Goal: Task Accomplishment & Management: Use online tool/utility

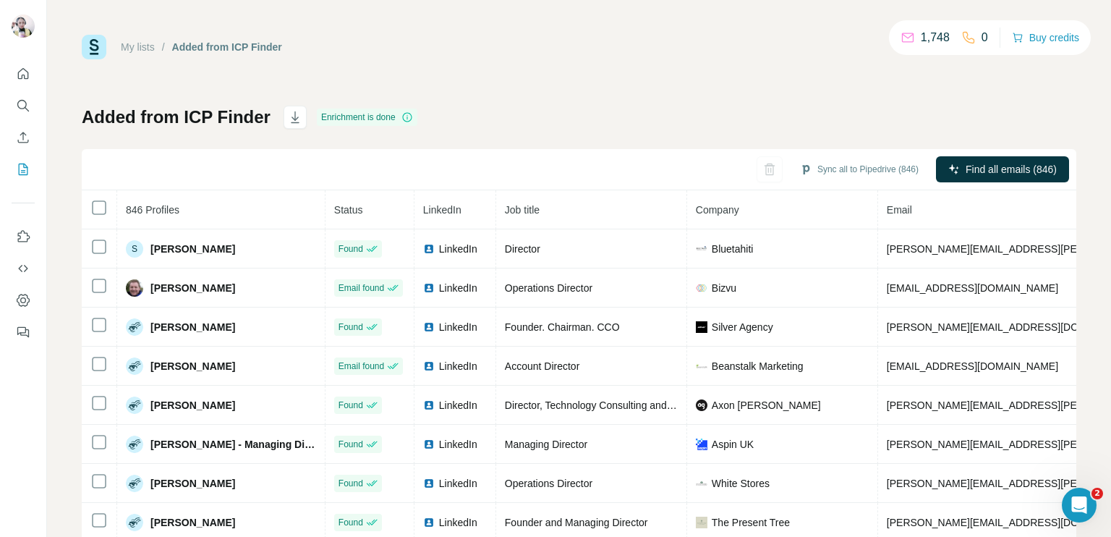
scroll to position [828, 418]
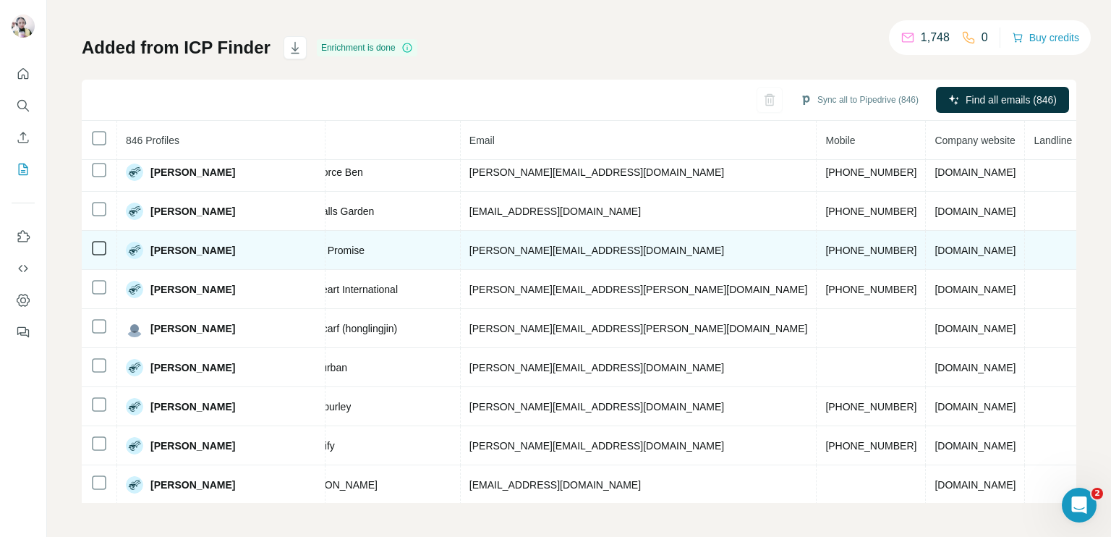
click at [826, 247] on span "[PHONE_NUMBER]" at bounding box center [871, 251] width 91 height 12
copy span "[PHONE_NUMBER]"
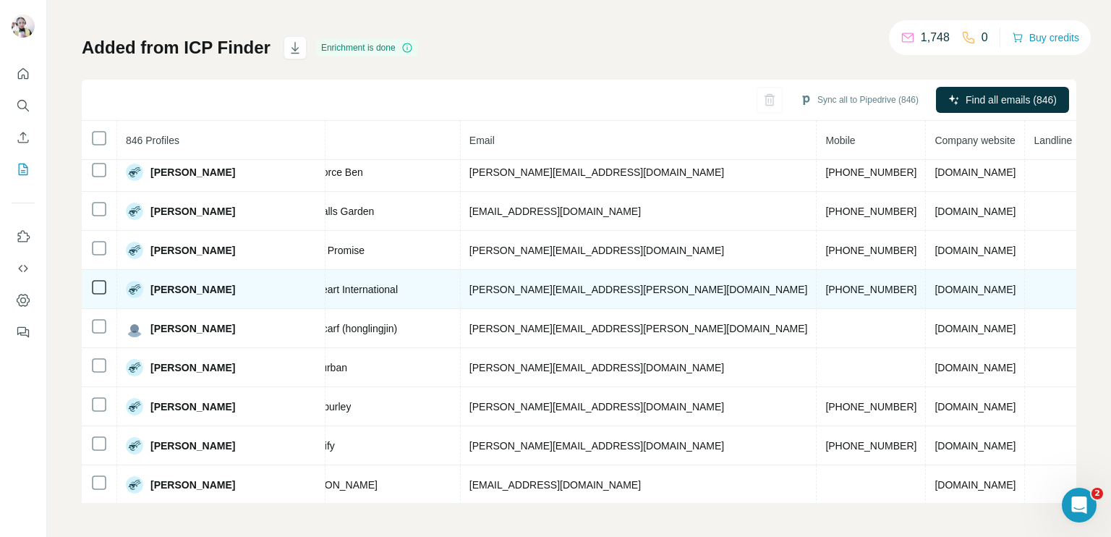
click at [826, 284] on span "[PHONE_NUMBER]" at bounding box center [871, 290] width 91 height 12
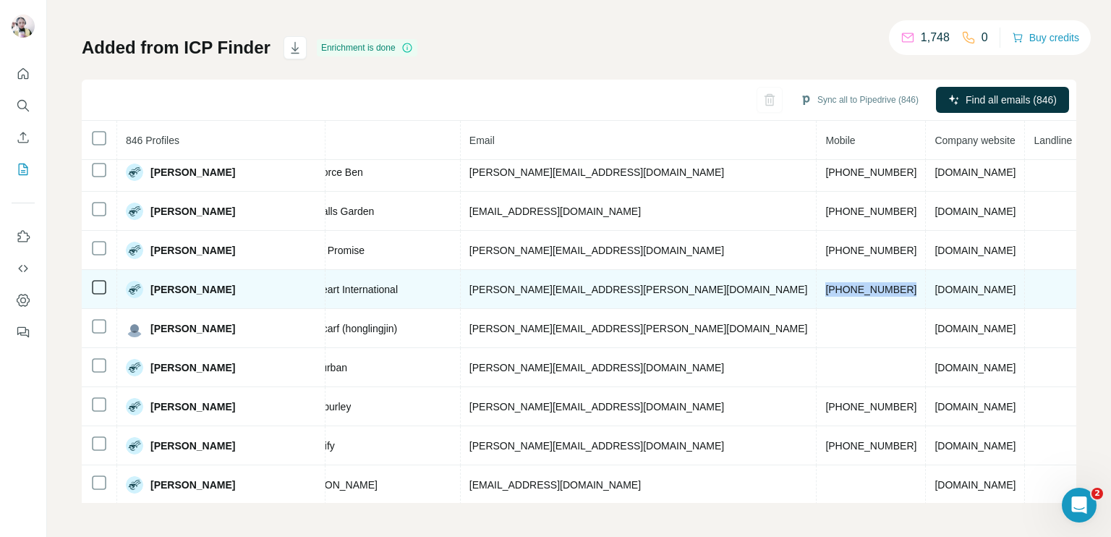
click at [826, 284] on span "[PHONE_NUMBER]" at bounding box center [871, 290] width 91 height 12
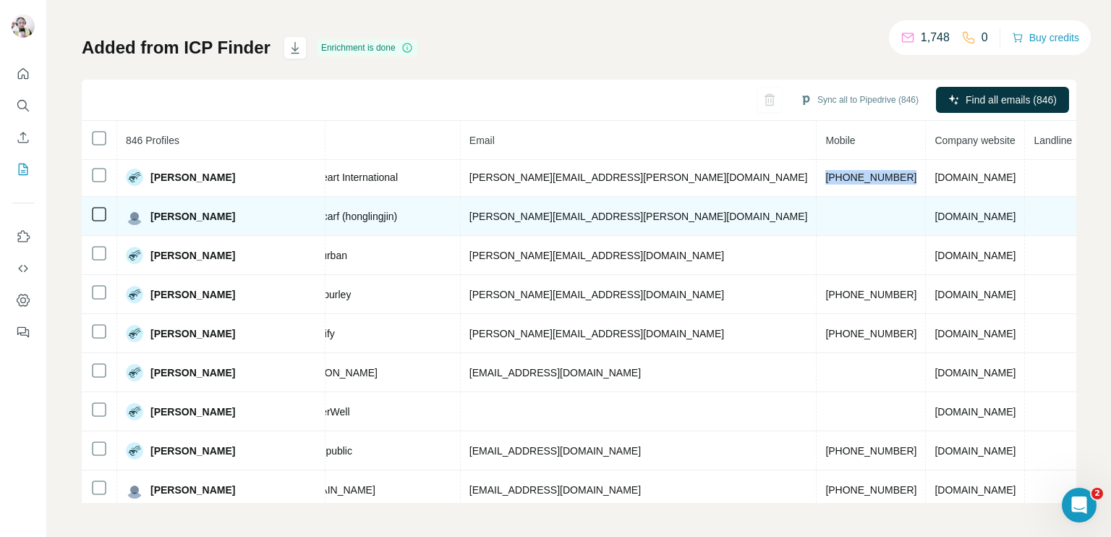
scroll to position [973, 418]
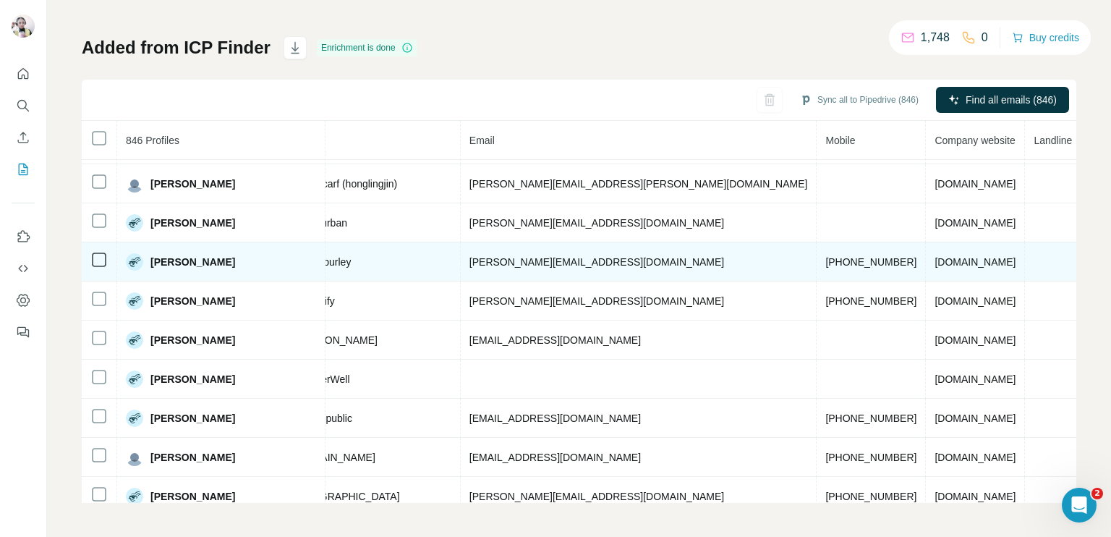
click at [826, 256] on span "[PHONE_NUMBER]" at bounding box center [871, 262] width 91 height 12
copy span "[PHONE_NUMBER]"
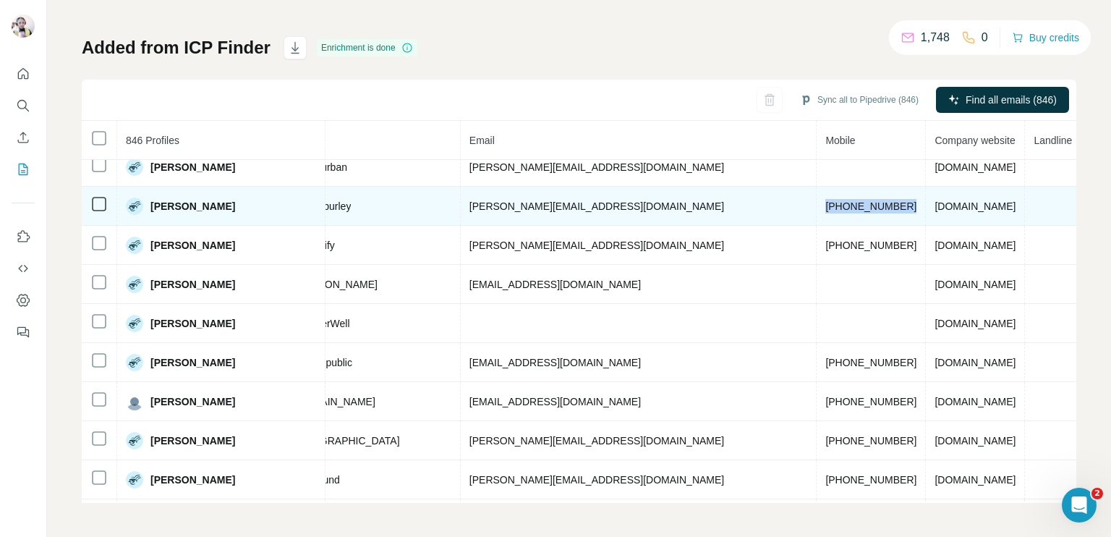
scroll to position [1045, 418]
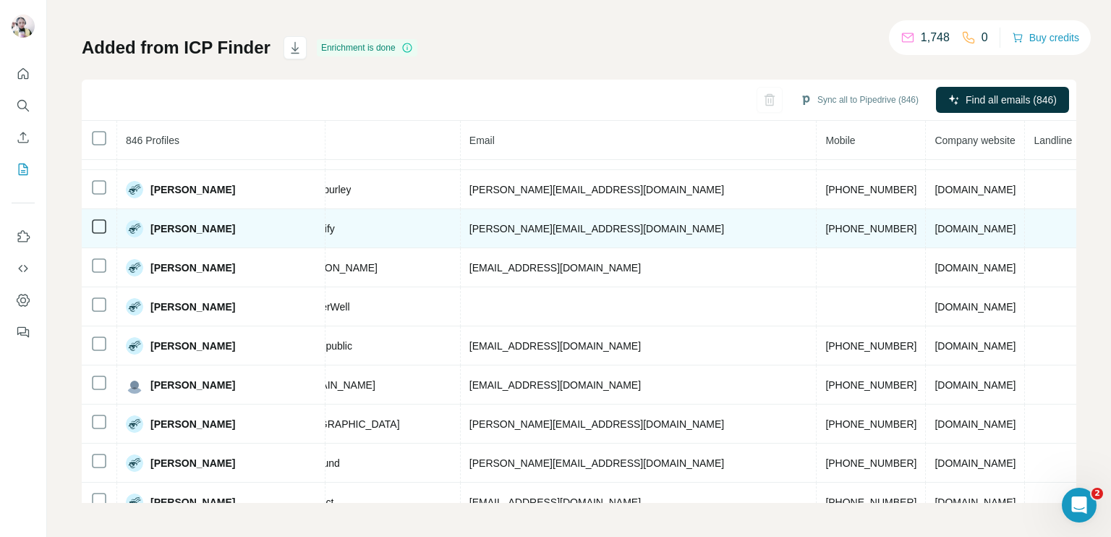
click at [826, 223] on span "[PHONE_NUMBER]" at bounding box center [871, 229] width 91 height 12
copy span "[PHONE_NUMBER]"
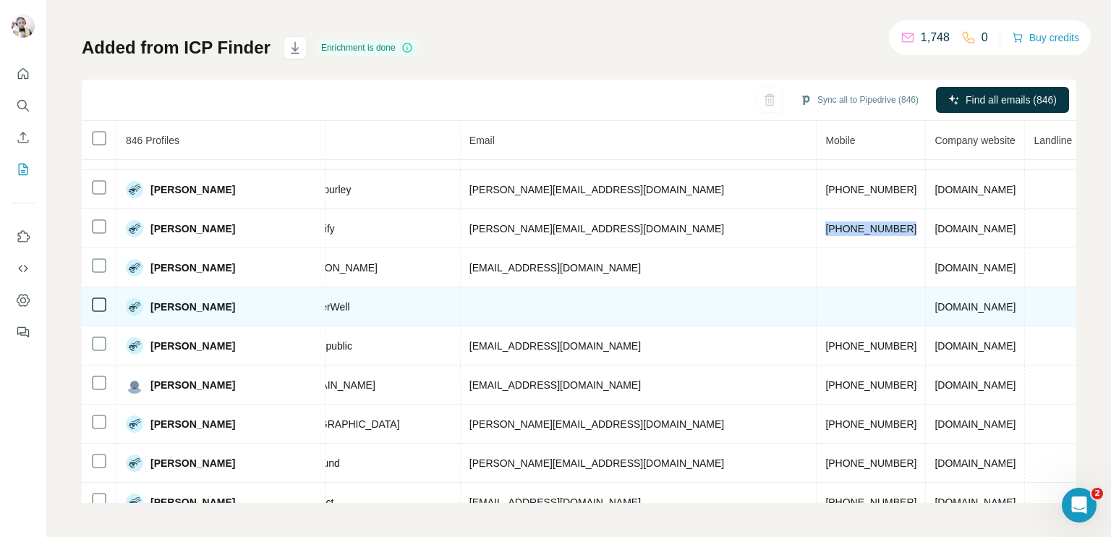
scroll to position [1117, 418]
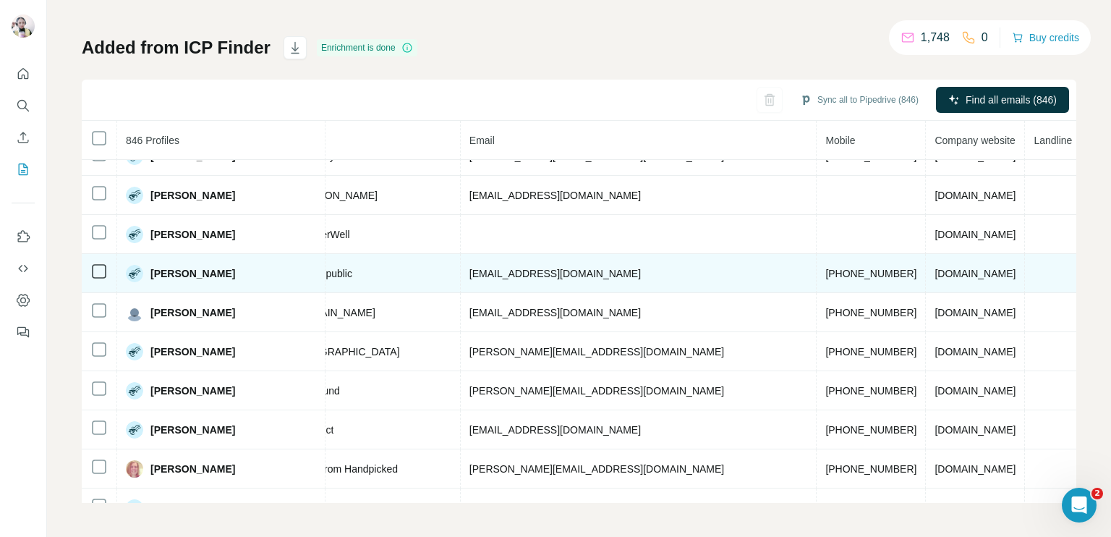
click at [826, 268] on span "[PHONE_NUMBER]" at bounding box center [871, 274] width 91 height 12
copy span "[PHONE_NUMBER]"
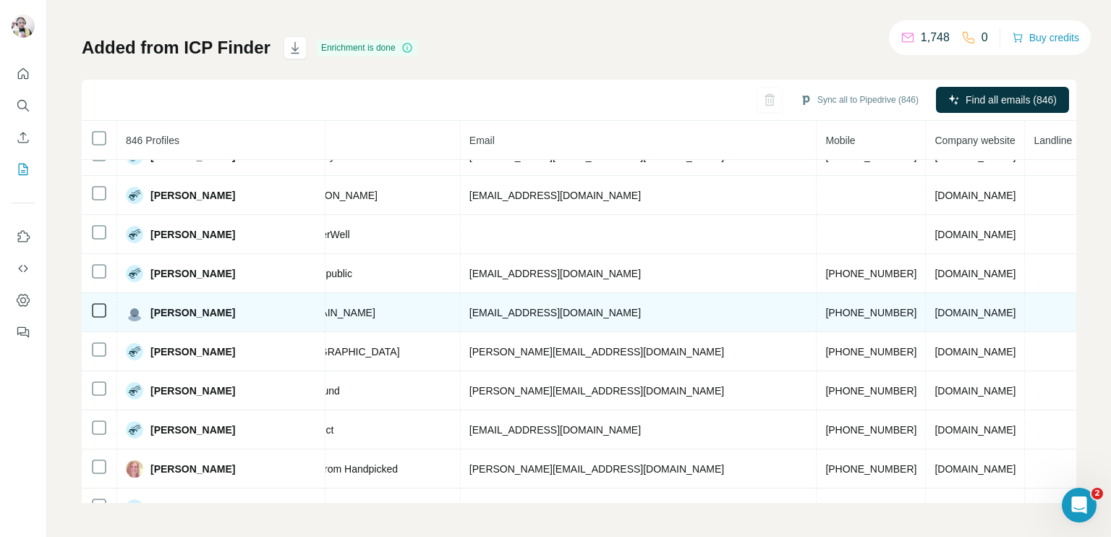
click at [826, 307] on span "[PHONE_NUMBER]" at bounding box center [871, 313] width 91 height 12
copy span "[PHONE_NUMBER]"
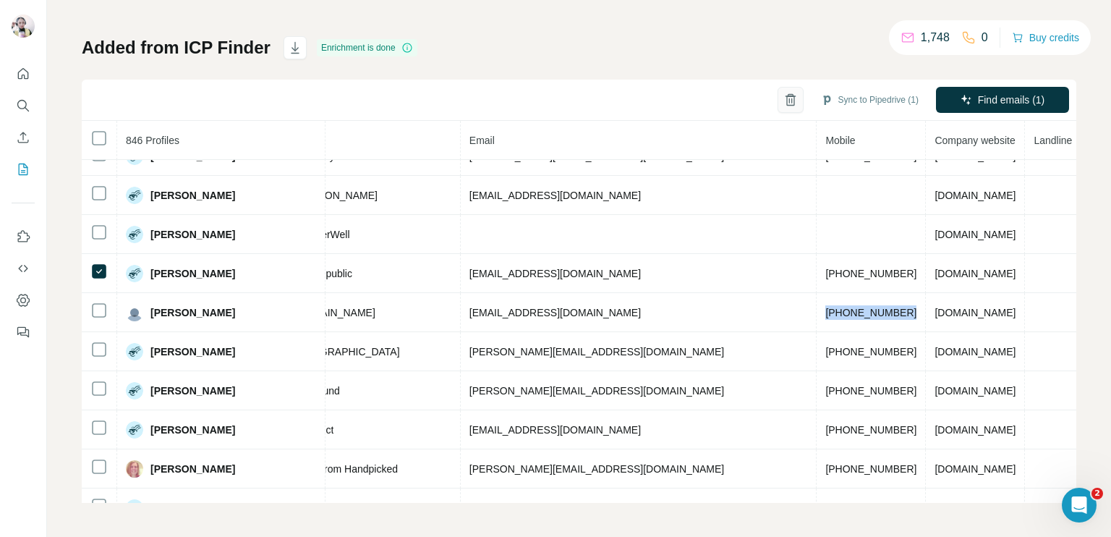
click at [787, 98] on icon "button" at bounding box center [791, 101] width 8 height 10
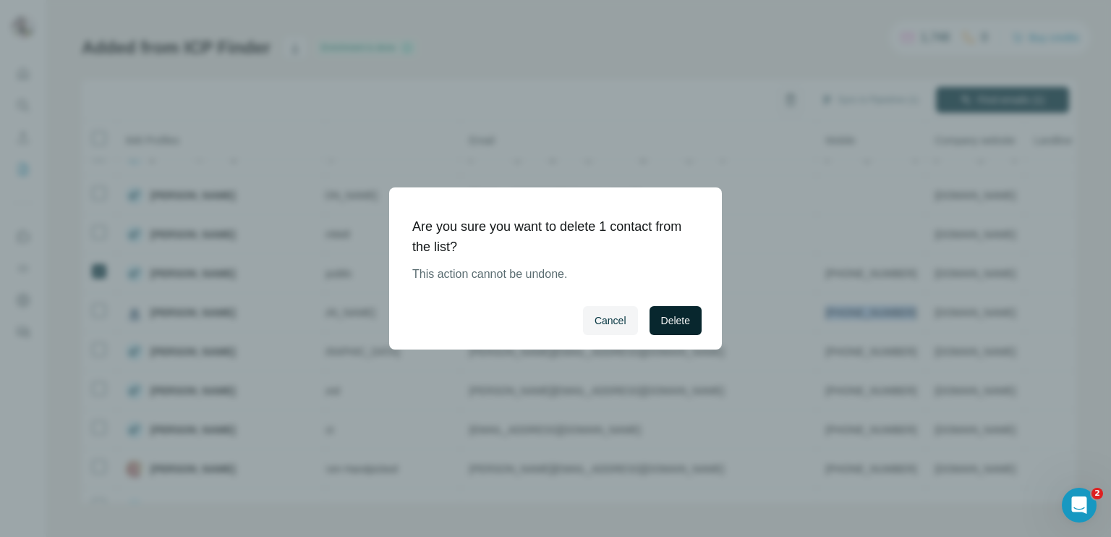
click at [673, 320] on span "Delete" at bounding box center [675, 320] width 29 height 14
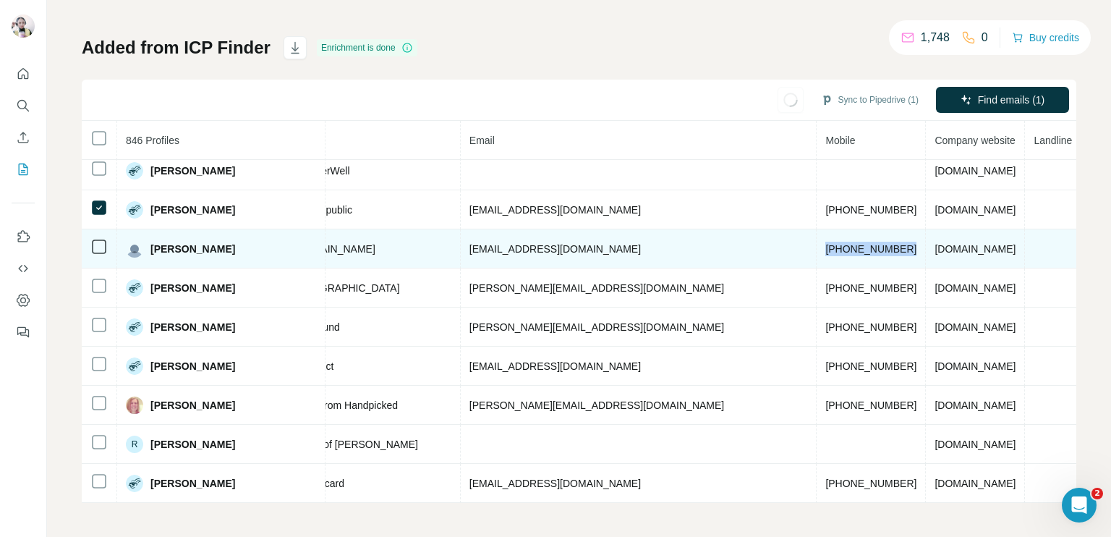
scroll to position [1190, 418]
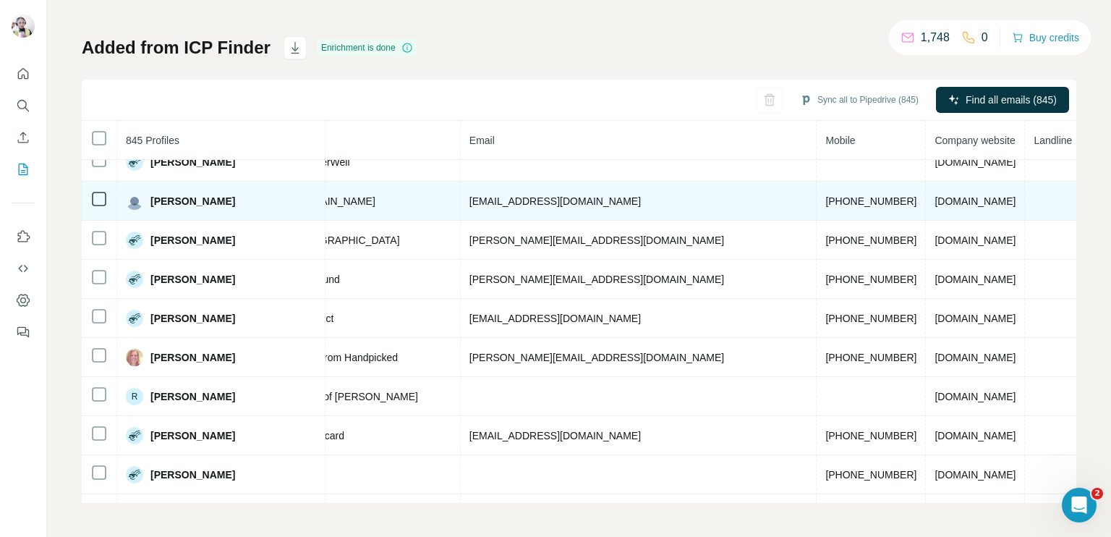
click at [826, 195] on span "[PHONE_NUMBER]" at bounding box center [871, 201] width 91 height 12
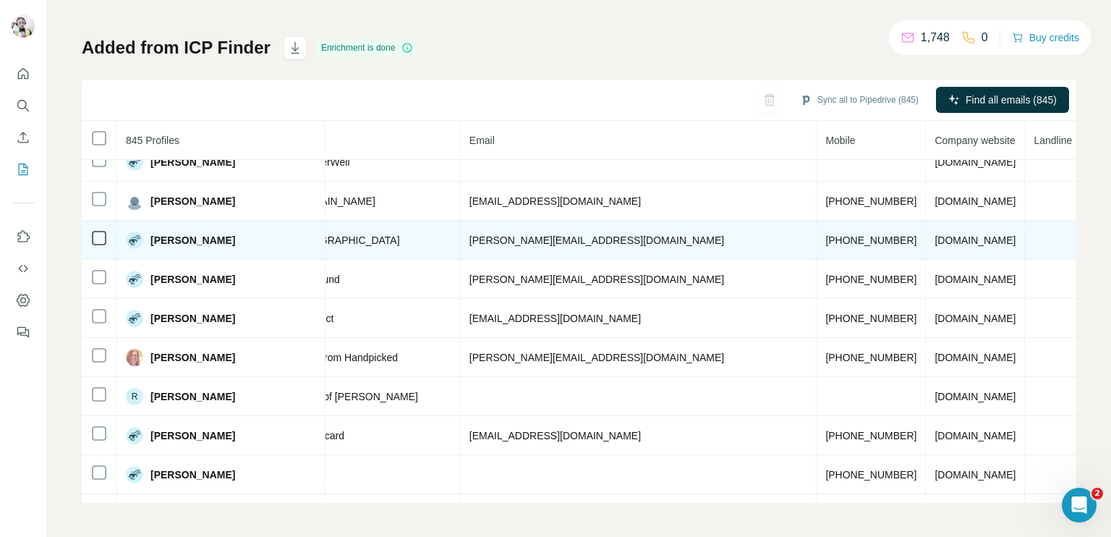
click at [826, 234] on span "[PHONE_NUMBER]" at bounding box center [871, 240] width 91 height 12
copy span "[PHONE_NUMBER]"
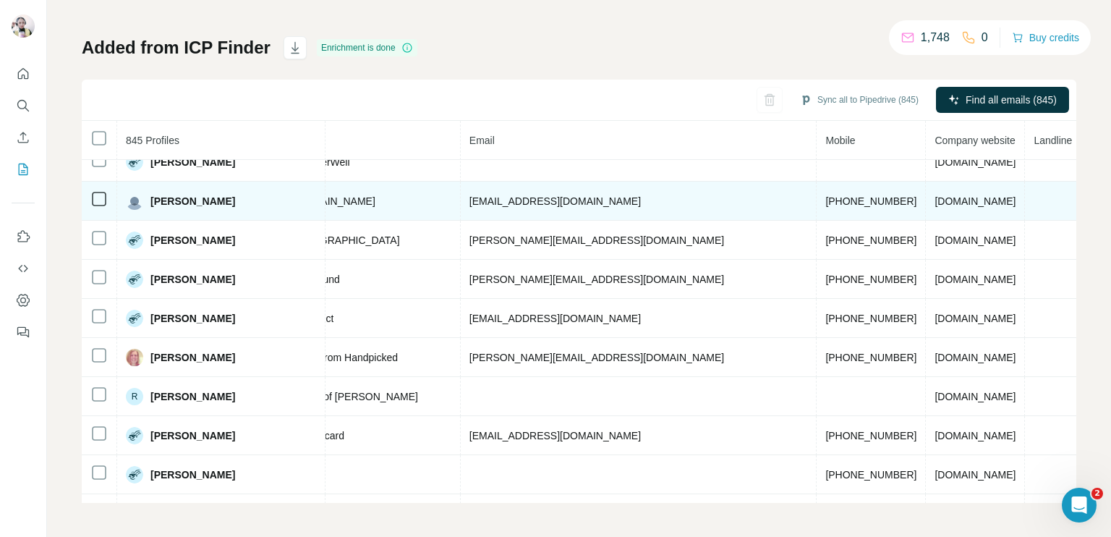
click at [826, 195] on span "[PHONE_NUMBER]" at bounding box center [871, 201] width 91 height 12
copy span "[PHONE_NUMBER]"
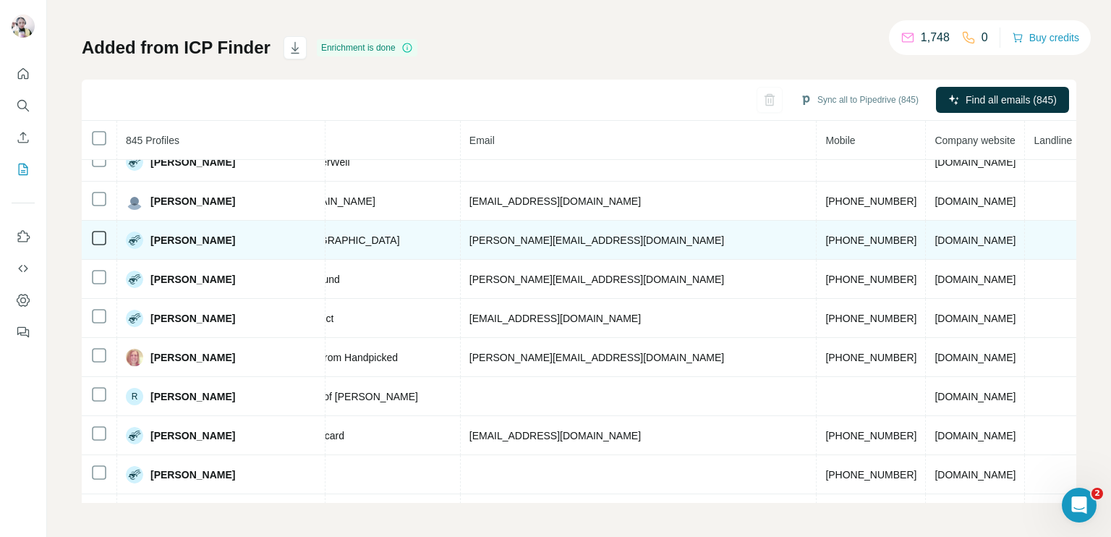
click at [817, 221] on td "[PHONE_NUMBER]" at bounding box center [871, 240] width 109 height 39
click at [826, 234] on span "[PHONE_NUMBER]" at bounding box center [871, 240] width 91 height 12
copy span "[PHONE_NUMBER]"
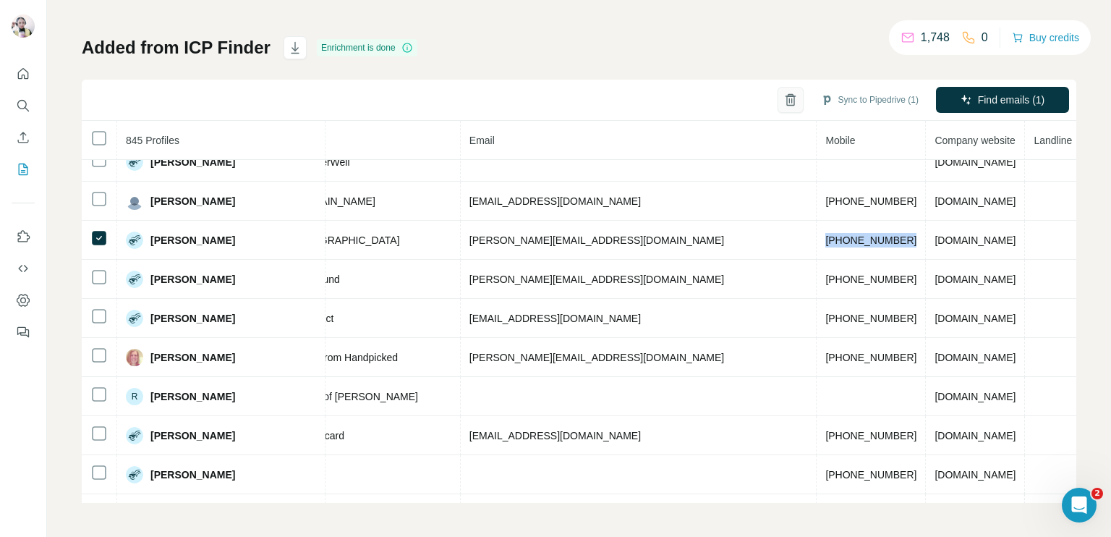
click at [784, 95] on button "button" at bounding box center [791, 100] width 26 height 26
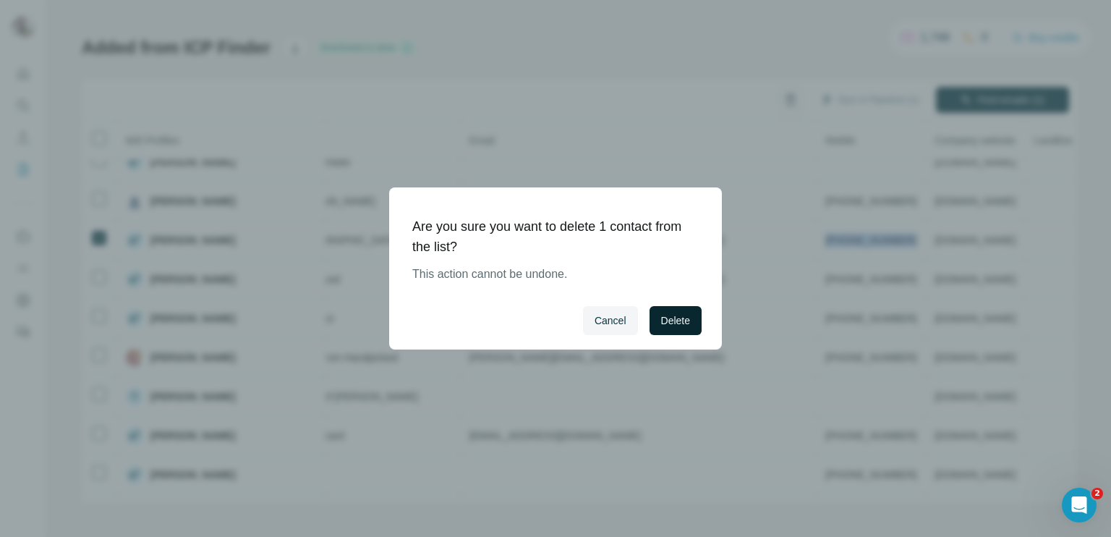
click at [682, 316] on span "Delete" at bounding box center [675, 320] width 29 height 14
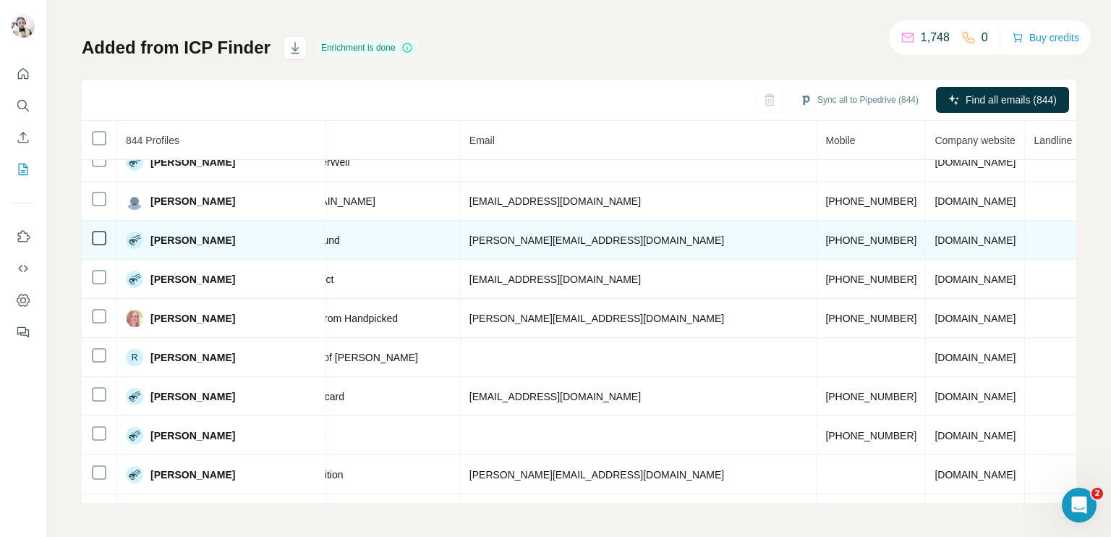
click at [817, 236] on td "[PHONE_NUMBER]" at bounding box center [871, 240] width 109 height 39
click at [826, 234] on span "[PHONE_NUMBER]" at bounding box center [871, 240] width 91 height 12
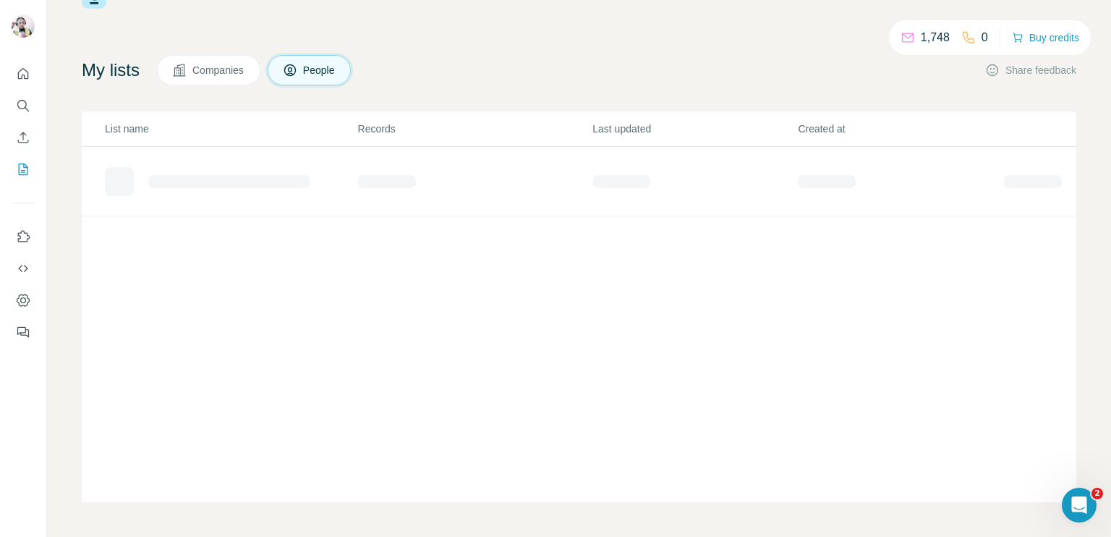
scroll to position [50, 0]
click at [706, 225] on div "List name Records Last updated Created at" at bounding box center [579, 307] width 995 height 391
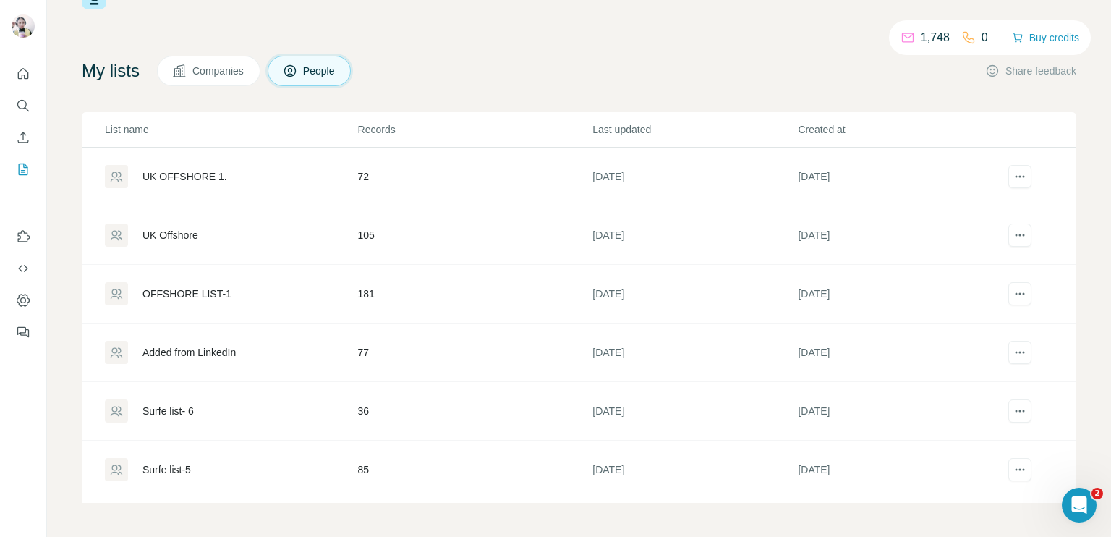
click at [541, 37] on div "1,748 0 Buy credits My lists Companies People Share feedback List name Records …" at bounding box center [579, 244] width 995 height 518
click at [198, 234] on div "UK Offshore" at bounding box center [171, 235] width 56 height 14
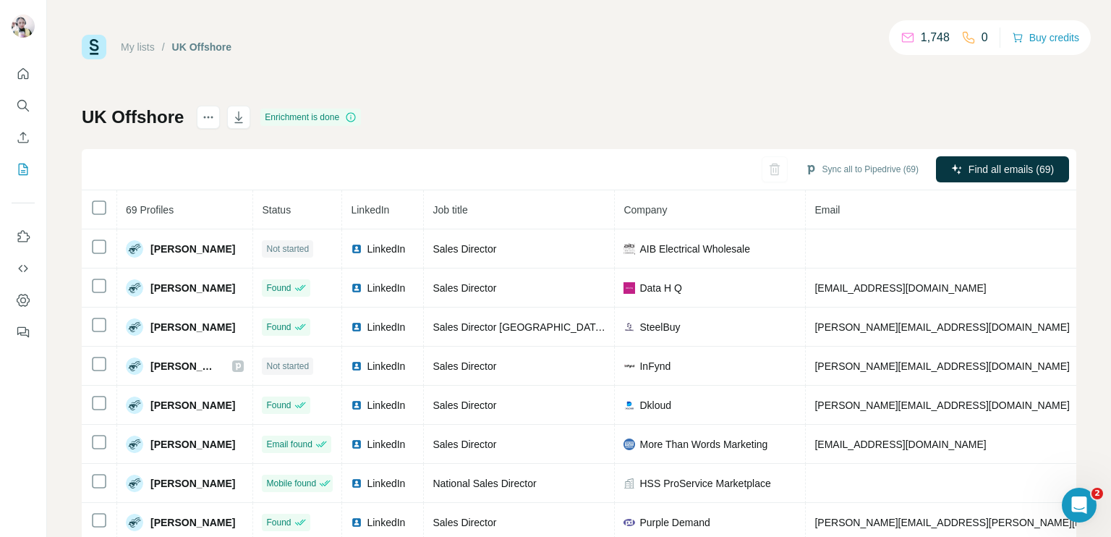
scroll to position [78, 0]
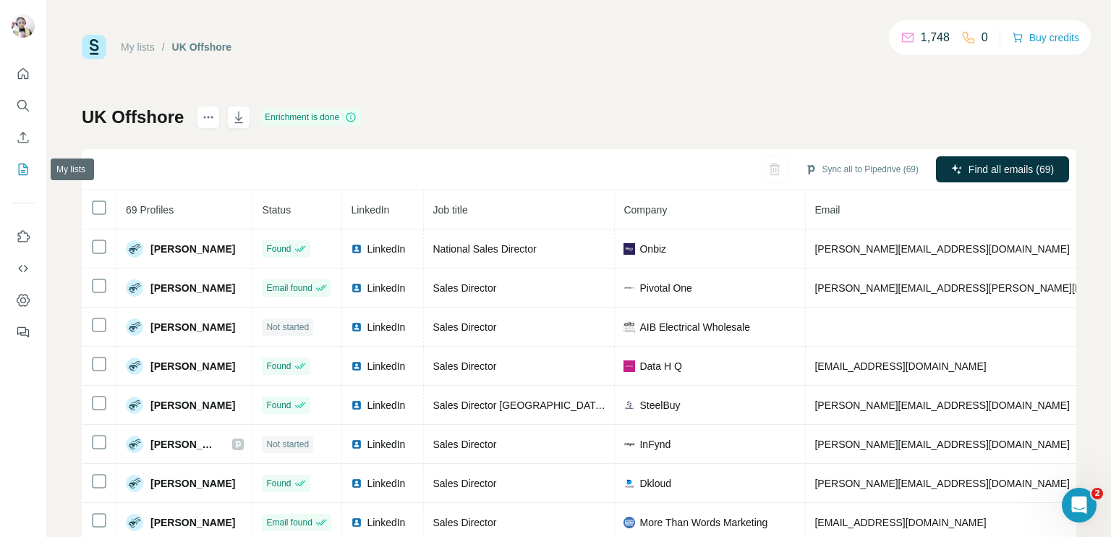
click at [20, 165] on icon "My lists" at bounding box center [23, 169] width 14 height 14
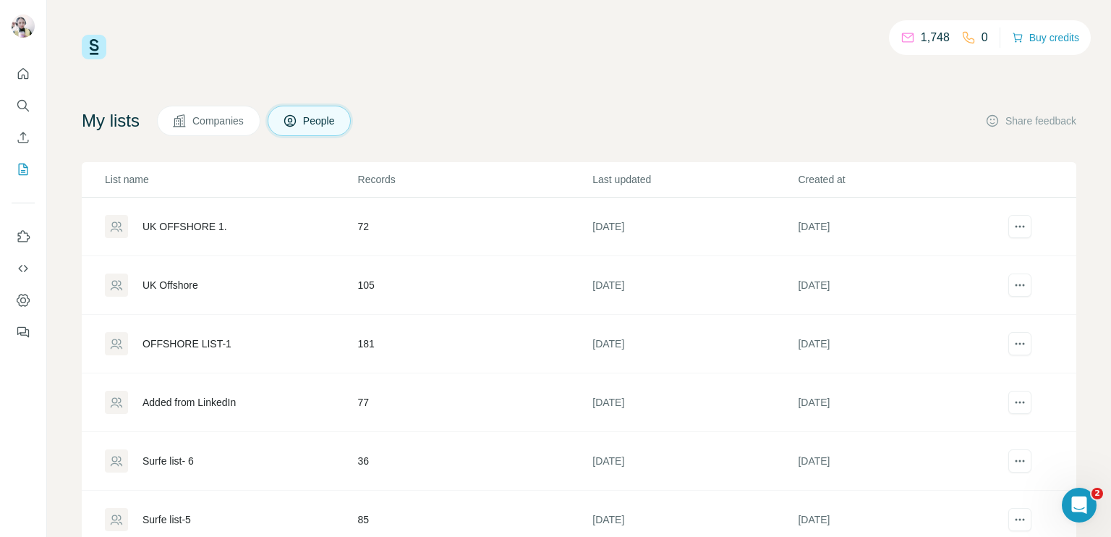
click at [271, 335] on div "OFFSHORE LIST-1" at bounding box center [231, 343] width 252 height 23
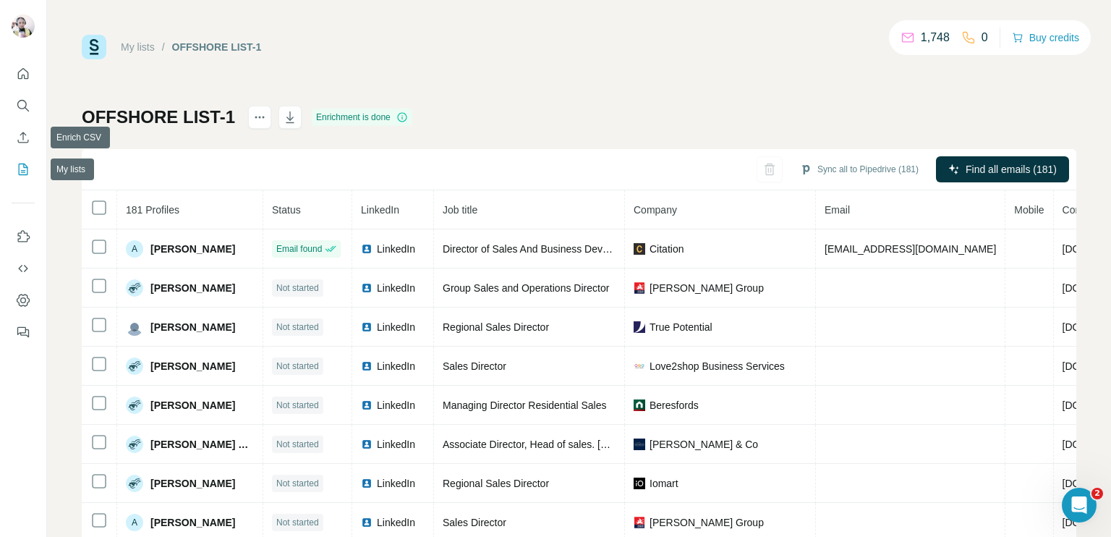
click at [17, 170] on icon "My lists" at bounding box center [23, 169] width 14 height 14
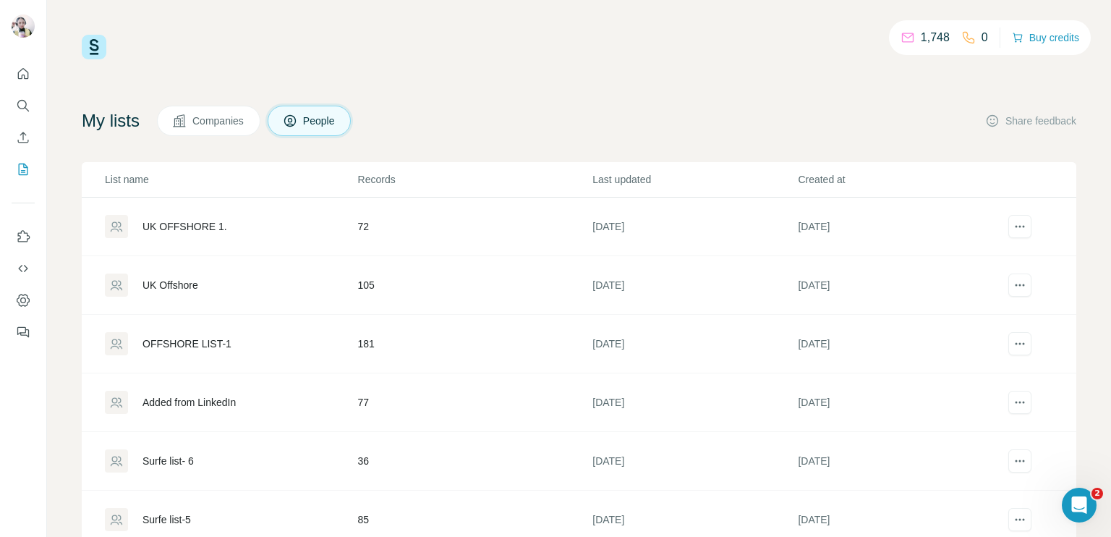
click at [246, 224] on div "UK OFFSHORE 1." at bounding box center [231, 226] width 252 height 23
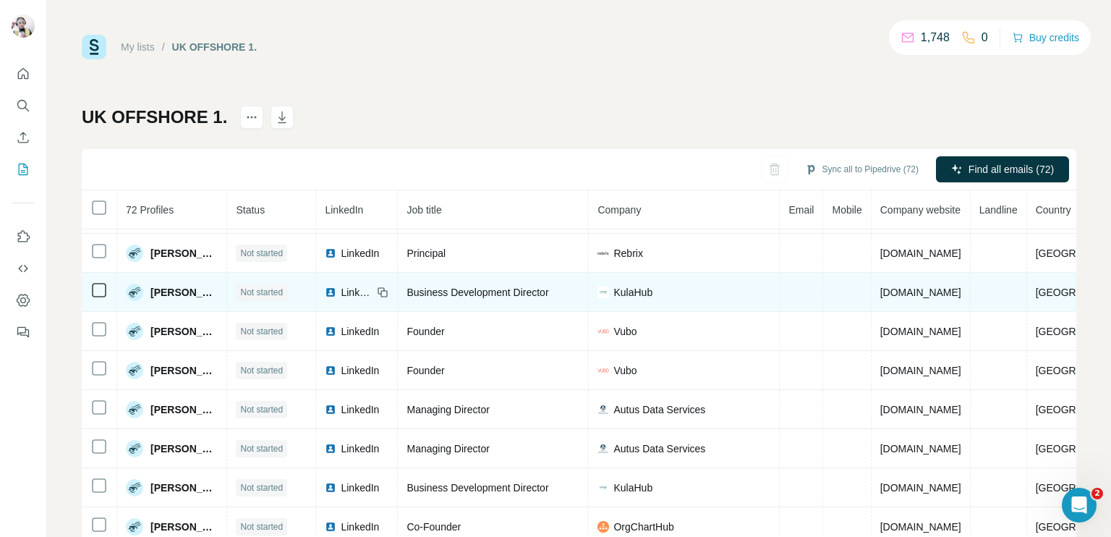
scroll to position [52, 0]
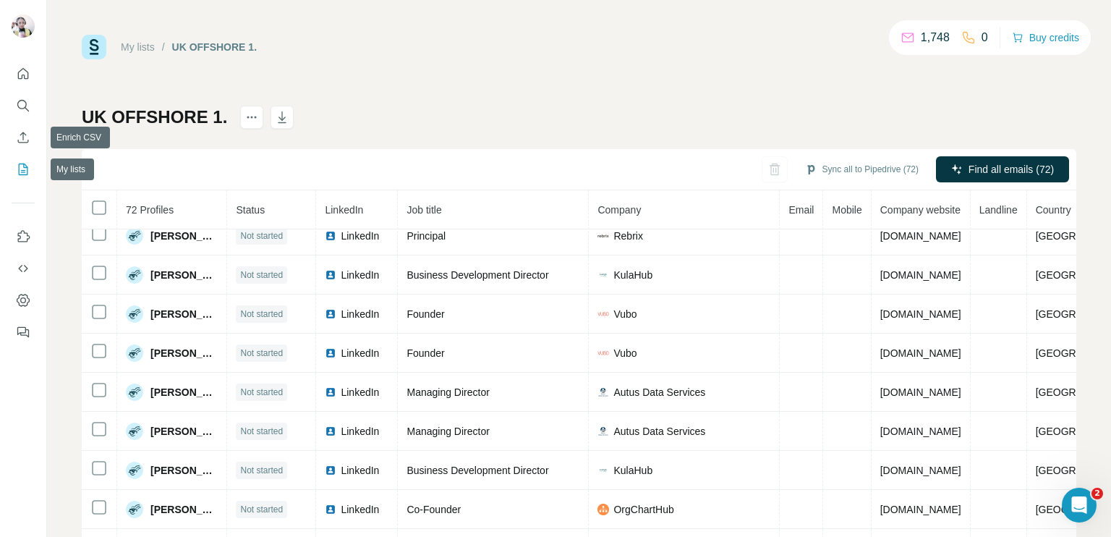
click at [22, 164] on icon "My lists" at bounding box center [23, 169] width 14 height 14
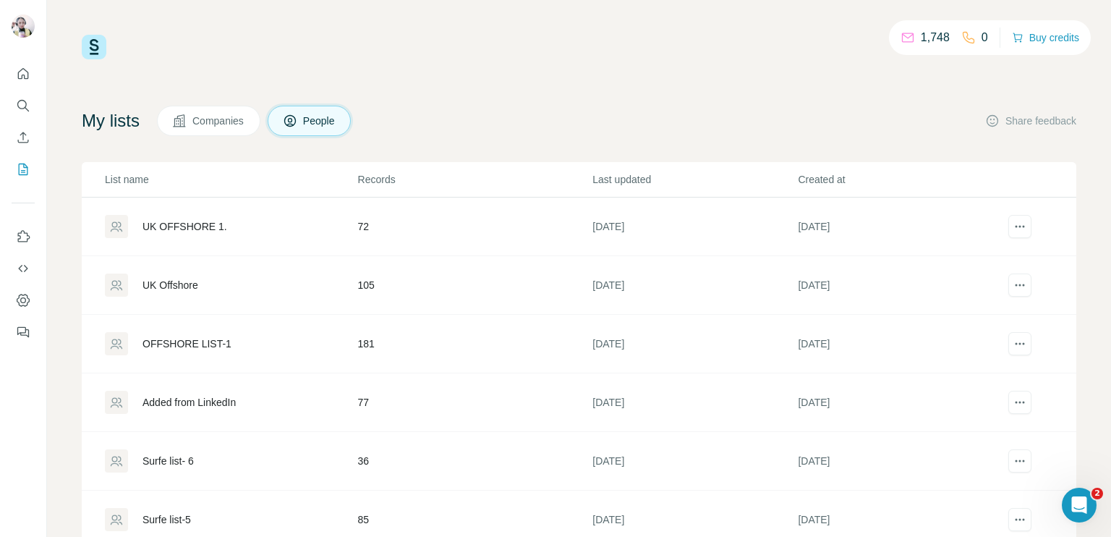
scroll to position [112, 0]
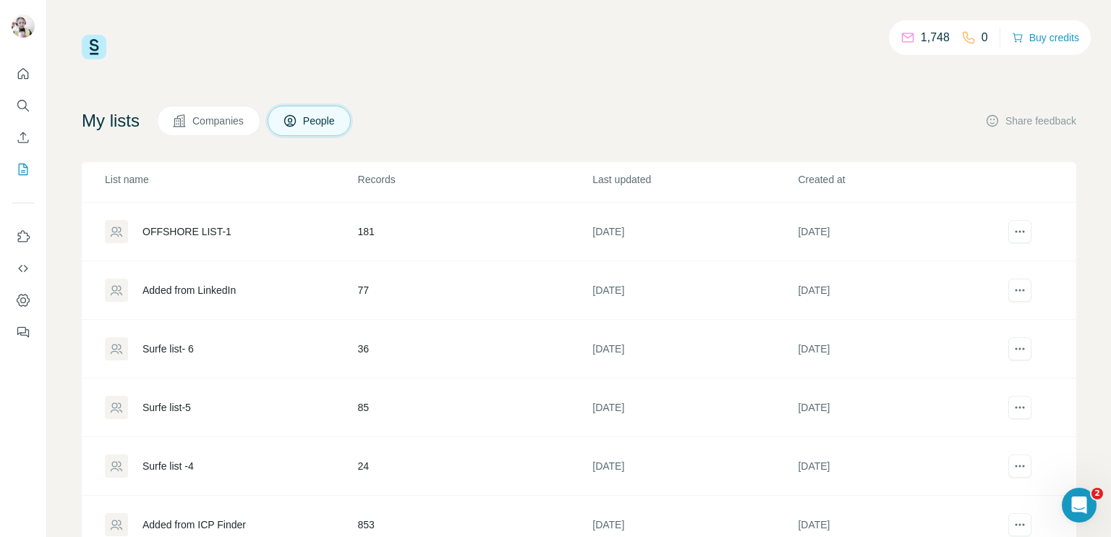
click at [226, 344] on div "Surfe list- 6" at bounding box center [231, 348] width 252 height 23
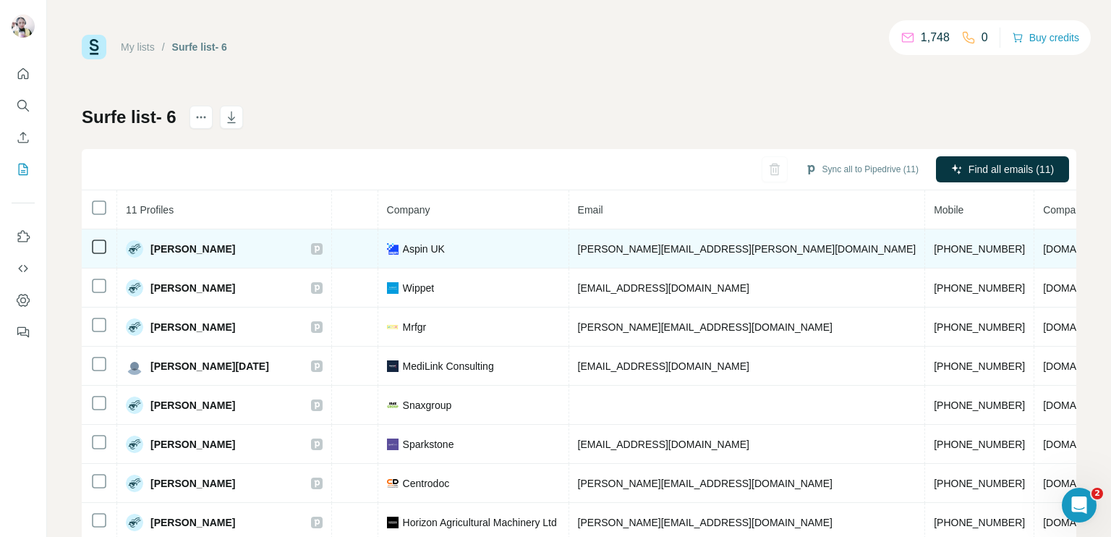
click at [934, 248] on span "[PHONE_NUMBER]" at bounding box center [979, 249] width 91 height 12
copy span "[PHONE_NUMBER]"
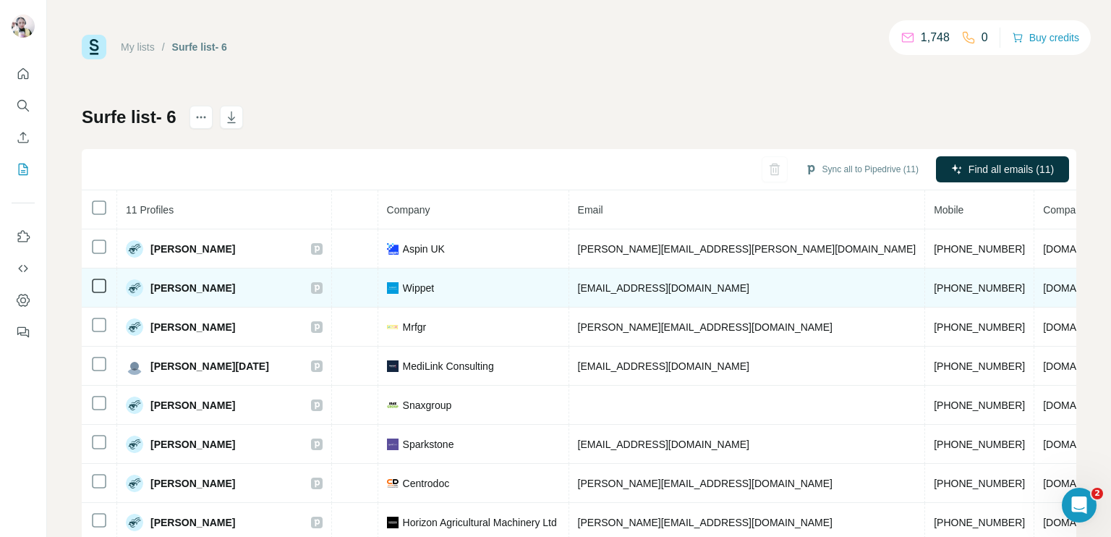
click at [934, 284] on span "[PHONE_NUMBER]" at bounding box center [979, 288] width 91 height 12
copy span "[PHONE_NUMBER]"
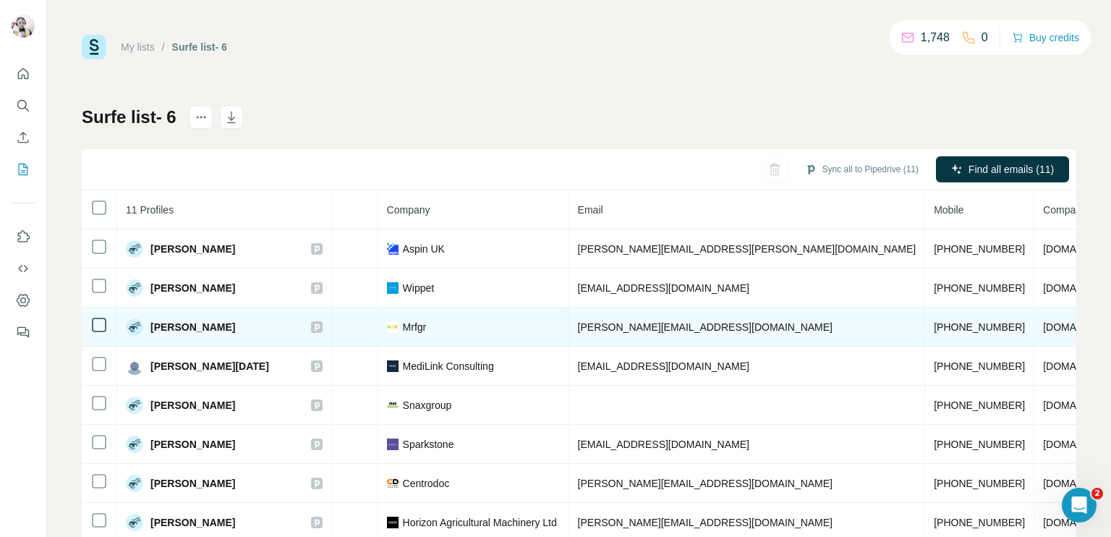
click at [934, 326] on span "[PHONE_NUMBER]" at bounding box center [979, 327] width 91 height 12
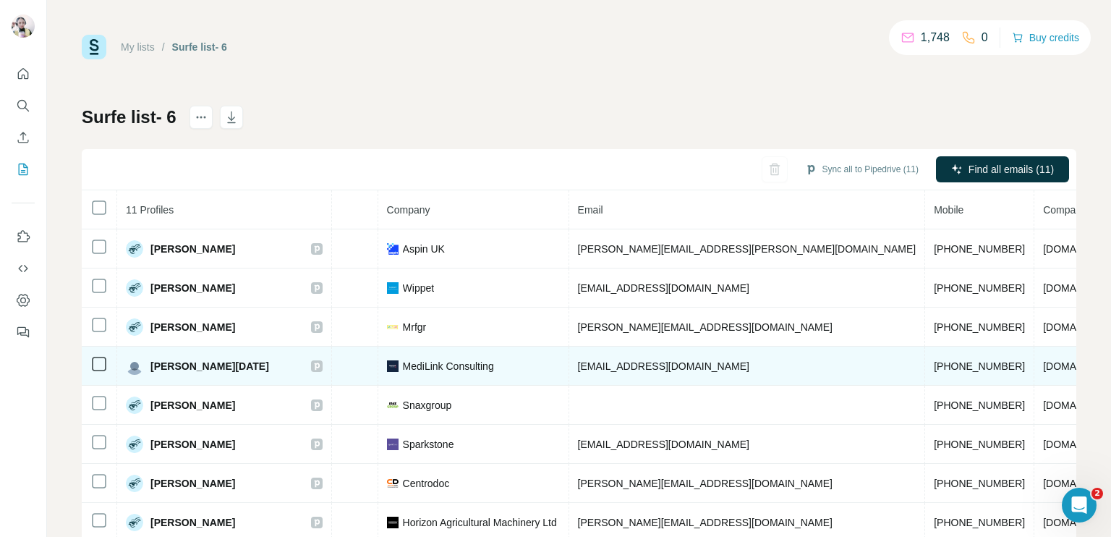
click at [934, 369] on span "[PHONE_NUMBER]" at bounding box center [979, 366] width 91 height 12
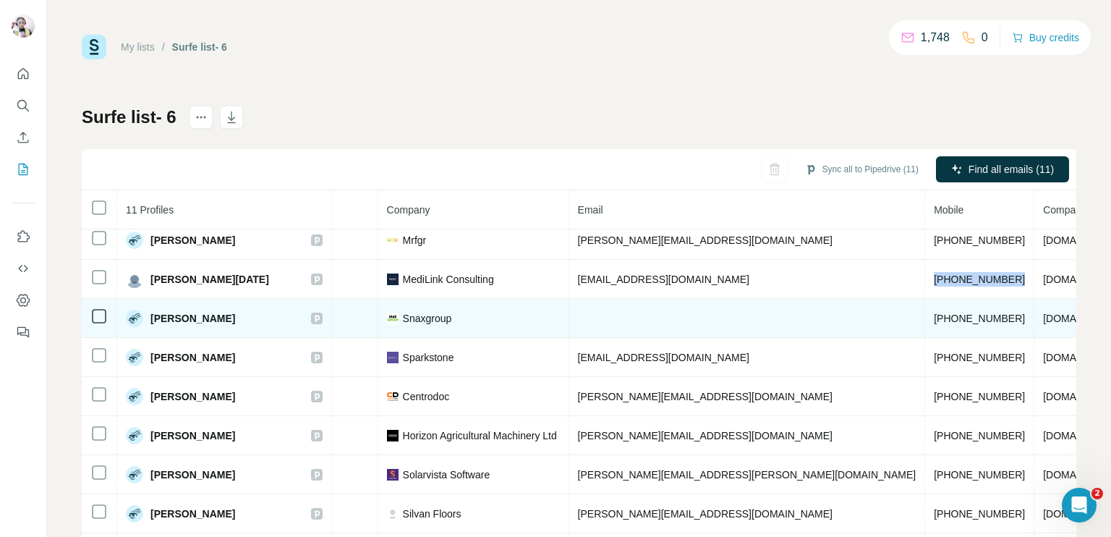
scroll to position [90, 315]
click at [934, 313] on span "[PHONE_NUMBER]" at bounding box center [979, 319] width 91 height 12
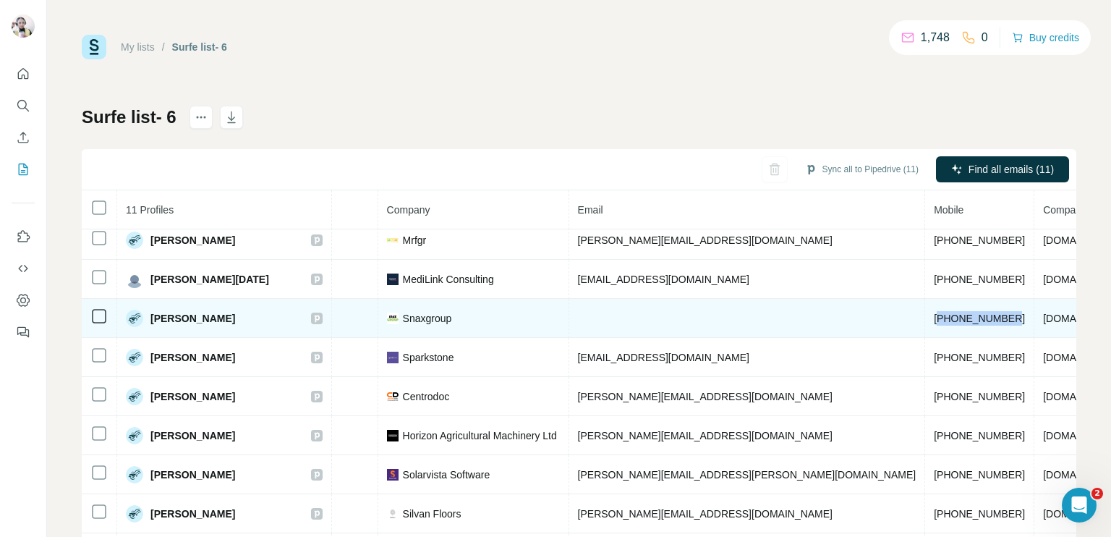
click at [934, 313] on span "[PHONE_NUMBER]" at bounding box center [979, 319] width 91 height 12
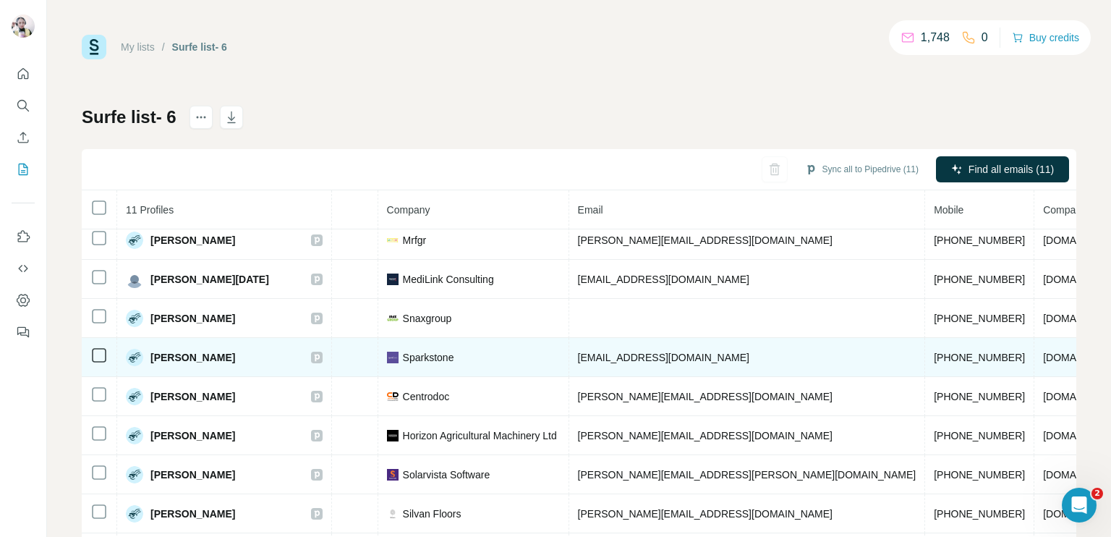
click at [934, 352] on span "[PHONE_NUMBER]" at bounding box center [979, 358] width 91 height 12
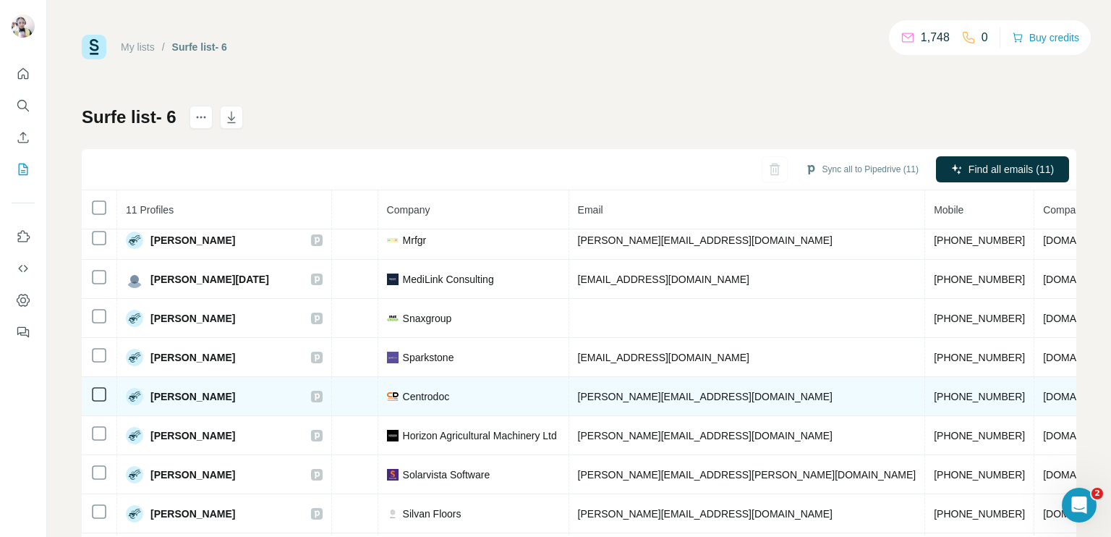
click at [925, 396] on td "[PHONE_NUMBER]" at bounding box center [979, 396] width 109 height 39
click at [934, 394] on span "[PHONE_NUMBER]" at bounding box center [979, 397] width 91 height 12
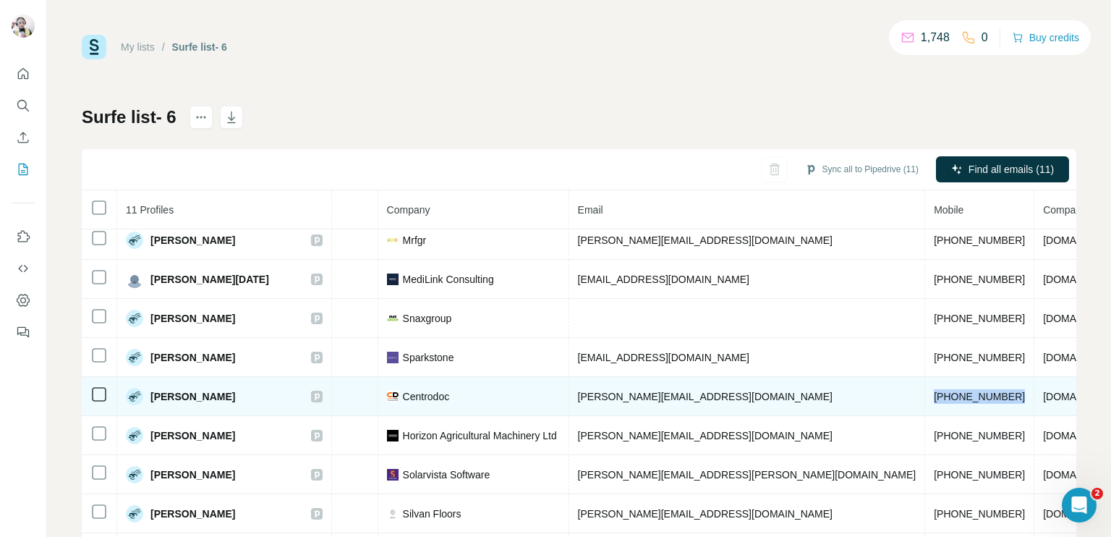
click at [934, 394] on span "[PHONE_NUMBER]" at bounding box center [979, 397] width 91 height 12
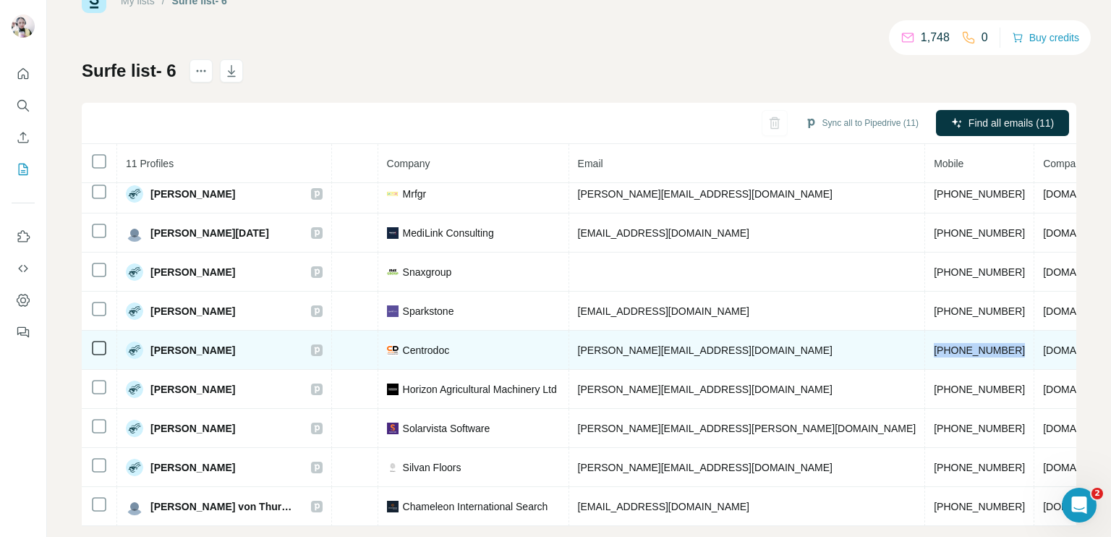
scroll to position [69, 0]
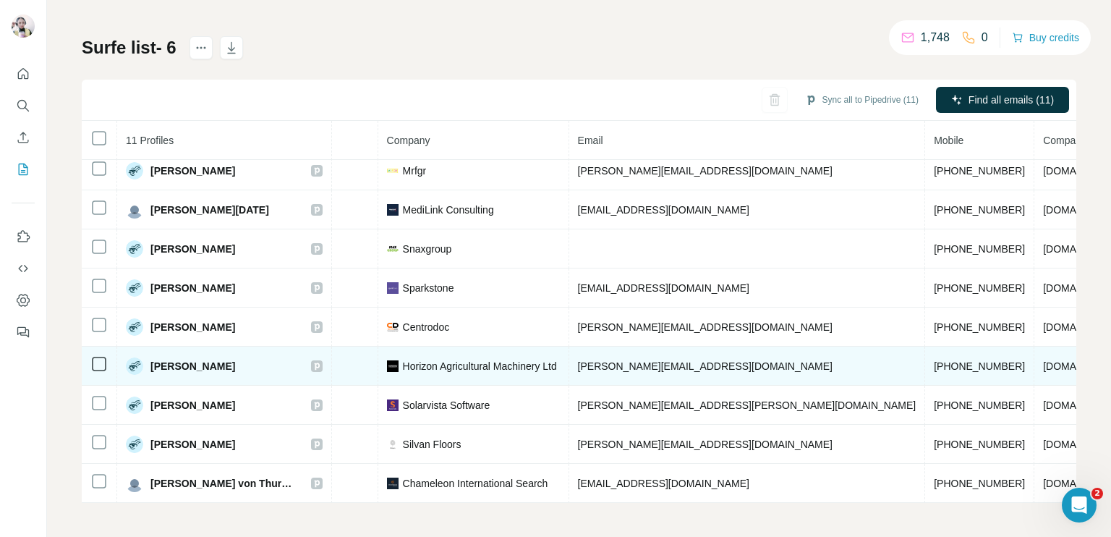
click at [934, 360] on span "[PHONE_NUMBER]" at bounding box center [979, 366] width 91 height 12
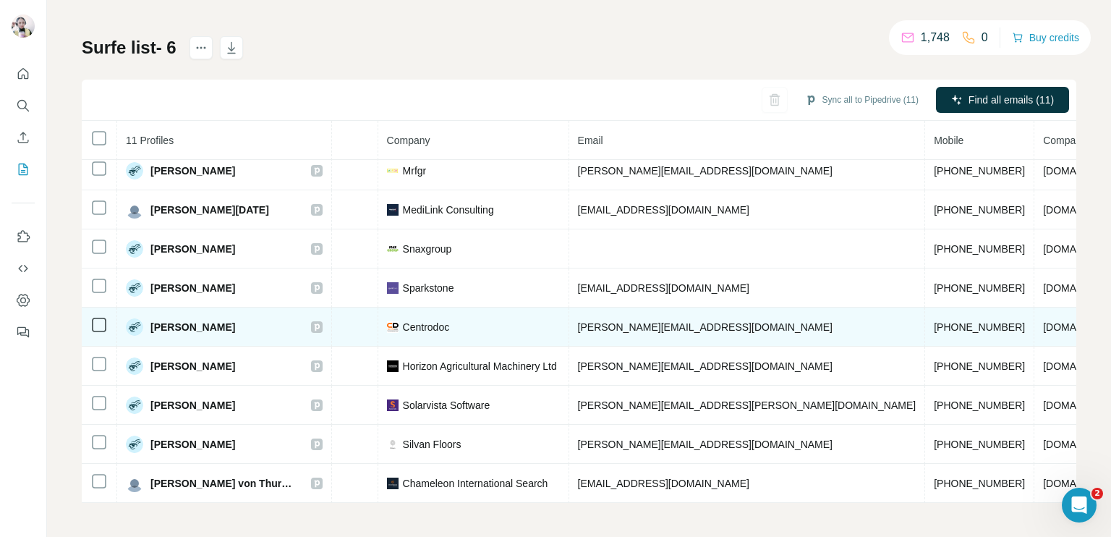
click at [90, 321] on icon at bounding box center [98, 324] width 17 height 17
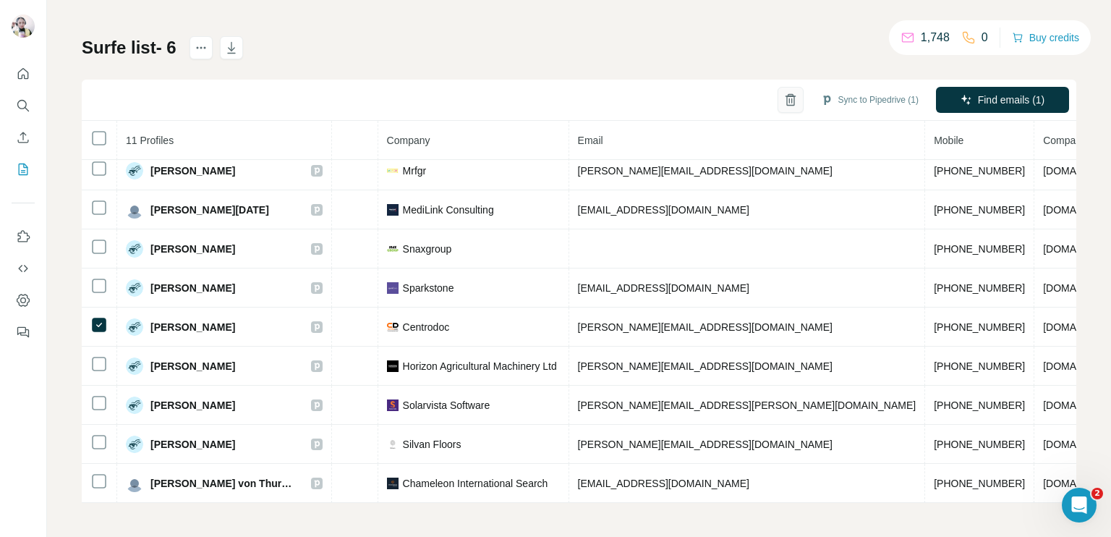
click at [784, 97] on icon "button" at bounding box center [791, 100] width 14 height 14
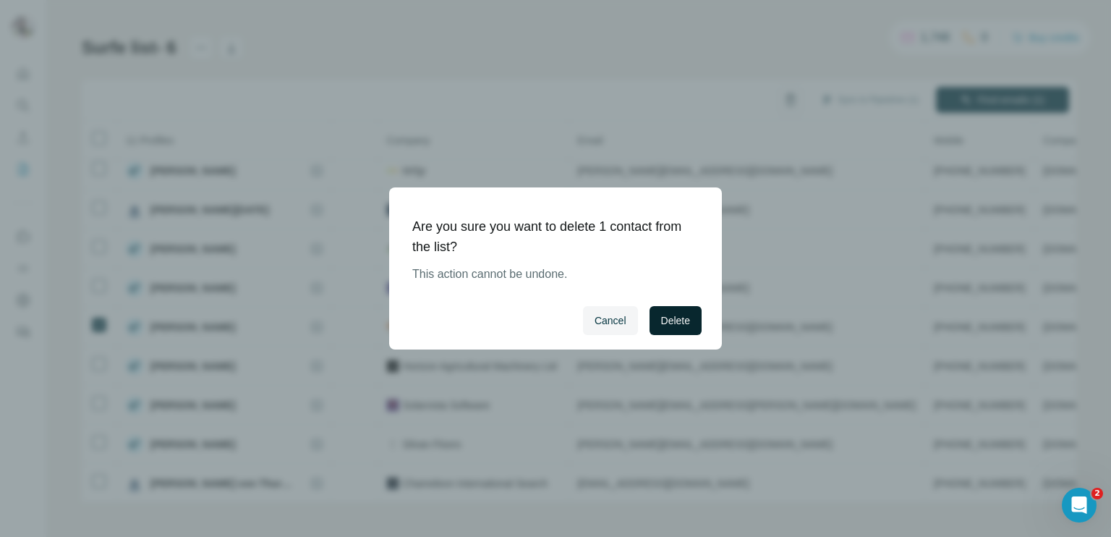
click at [683, 318] on span "Delete" at bounding box center [675, 320] width 29 height 14
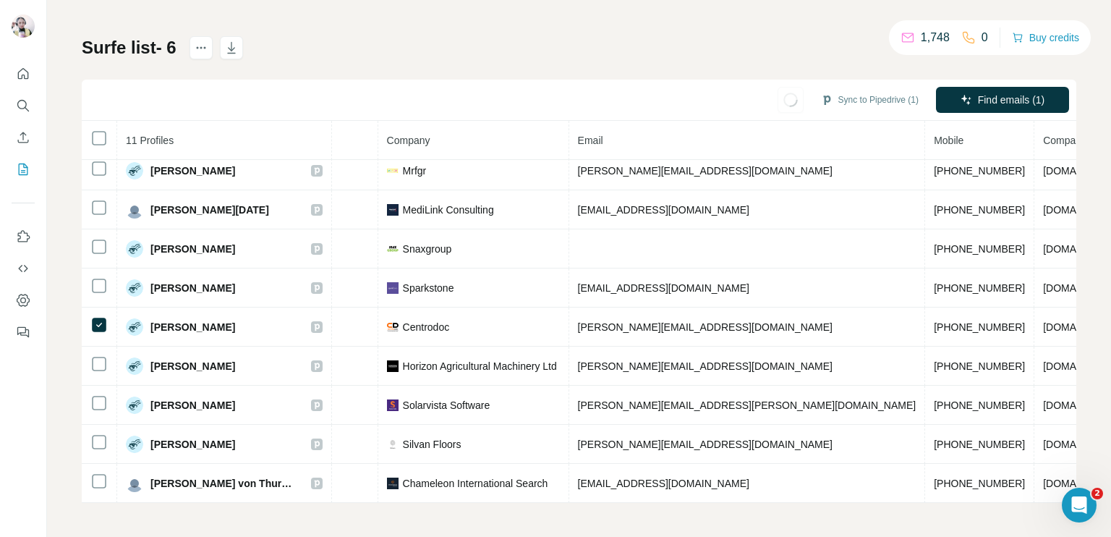
scroll to position [52, 315]
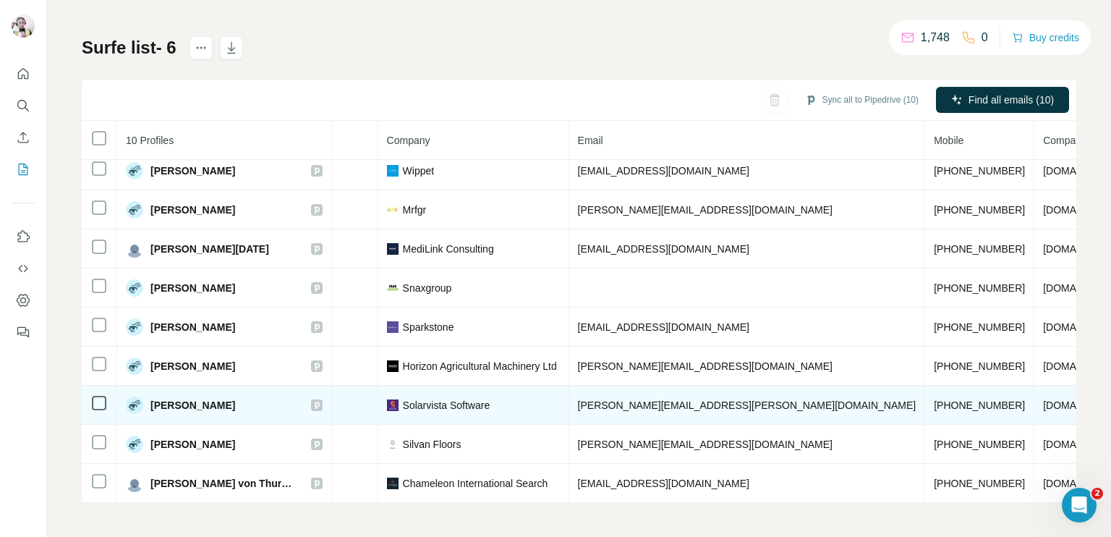
click at [925, 390] on td "[PHONE_NUMBER]" at bounding box center [979, 405] width 109 height 39
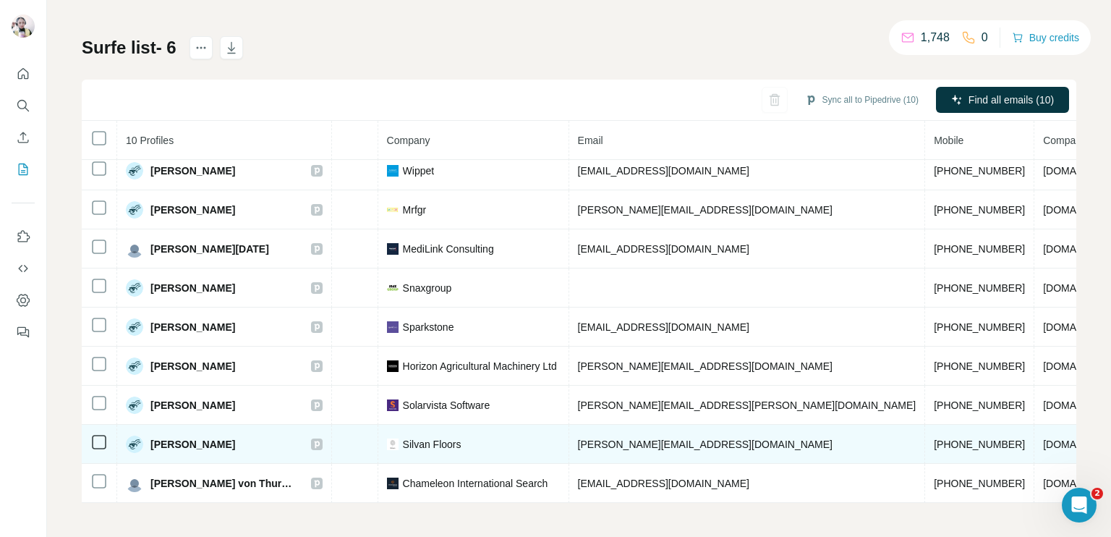
click at [925, 425] on td "[PHONE_NUMBER]" at bounding box center [979, 444] width 109 height 39
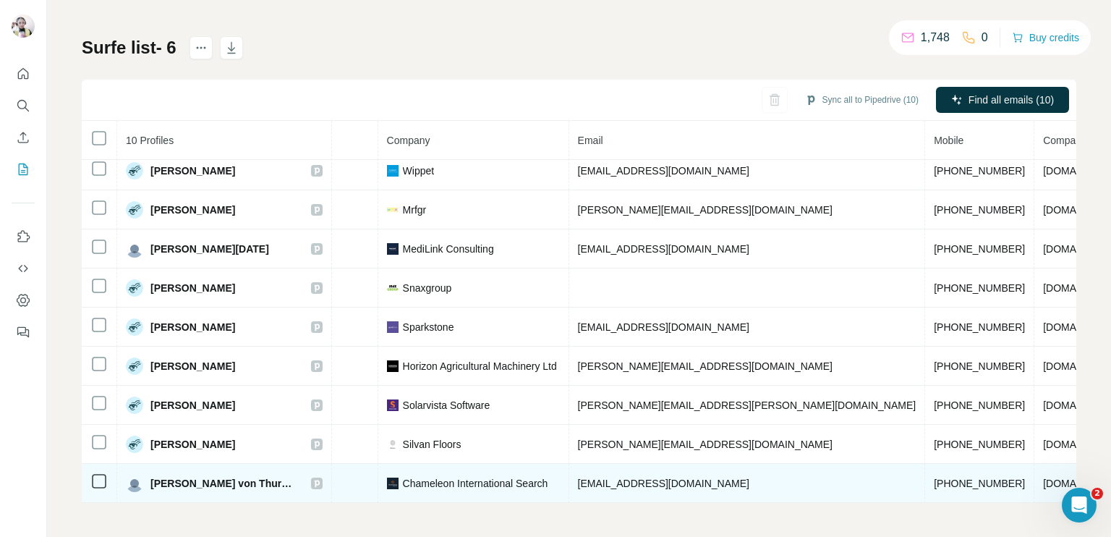
click at [934, 478] on span "[PHONE_NUMBER]" at bounding box center [979, 484] width 91 height 12
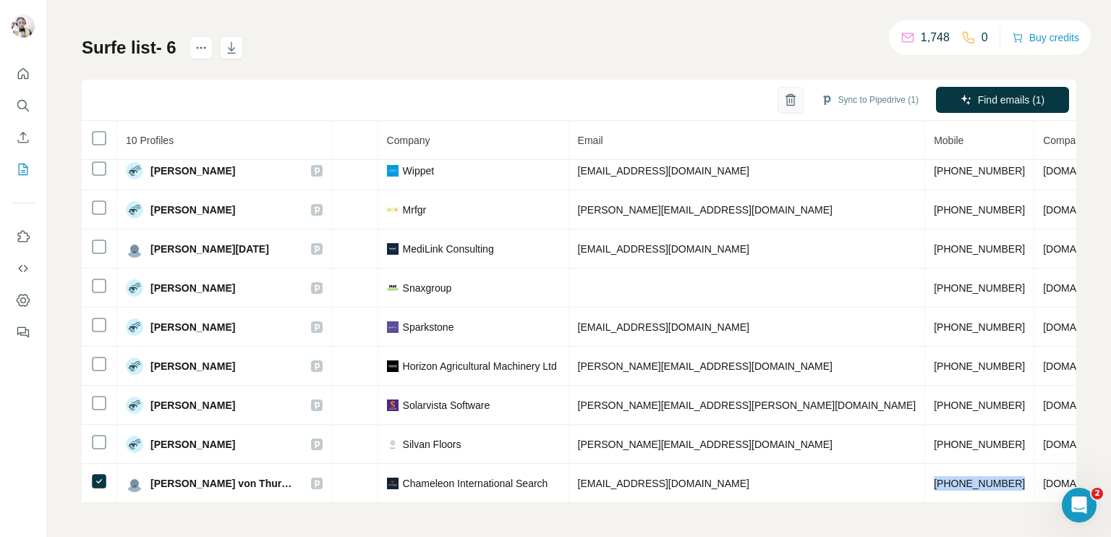
click at [784, 101] on icon "button" at bounding box center [791, 100] width 14 height 14
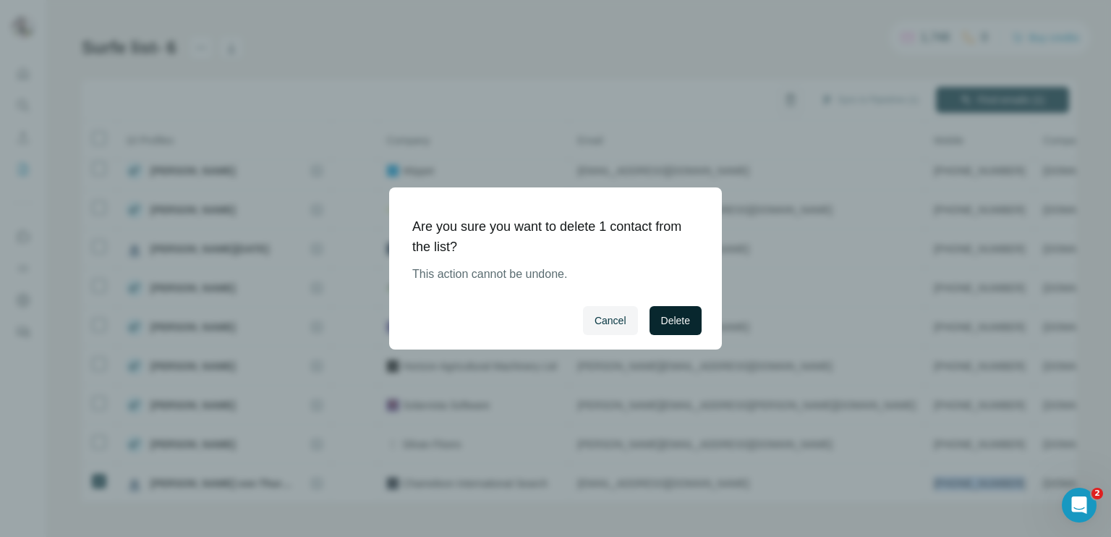
click at [679, 324] on span "Delete" at bounding box center [675, 320] width 29 height 14
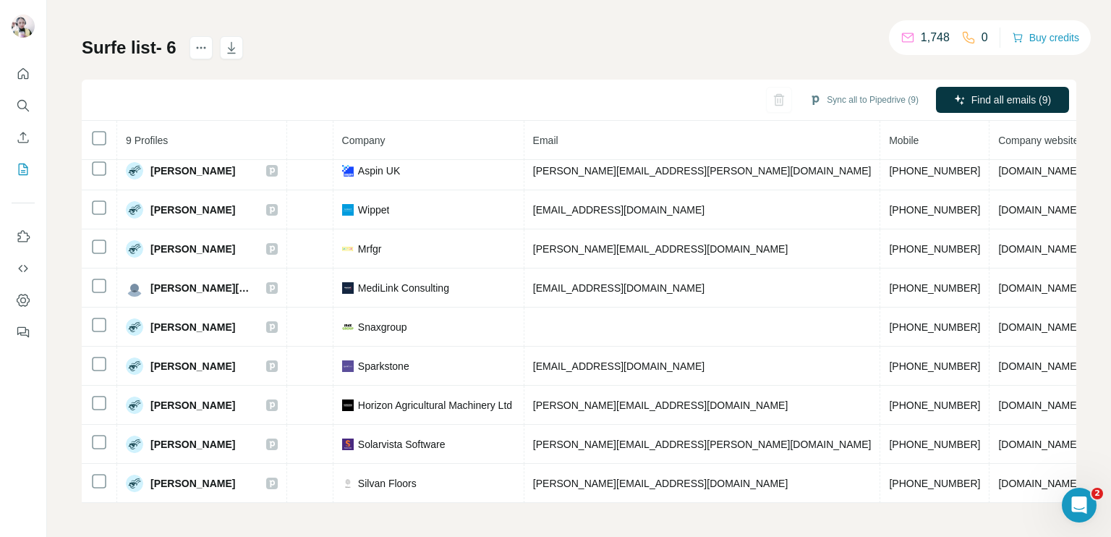
scroll to position [13, 315]
click at [23, 181] on button "My lists" at bounding box center [23, 169] width 23 height 26
click at [30, 173] on button "My lists" at bounding box center [23, 169] width 23 height 26
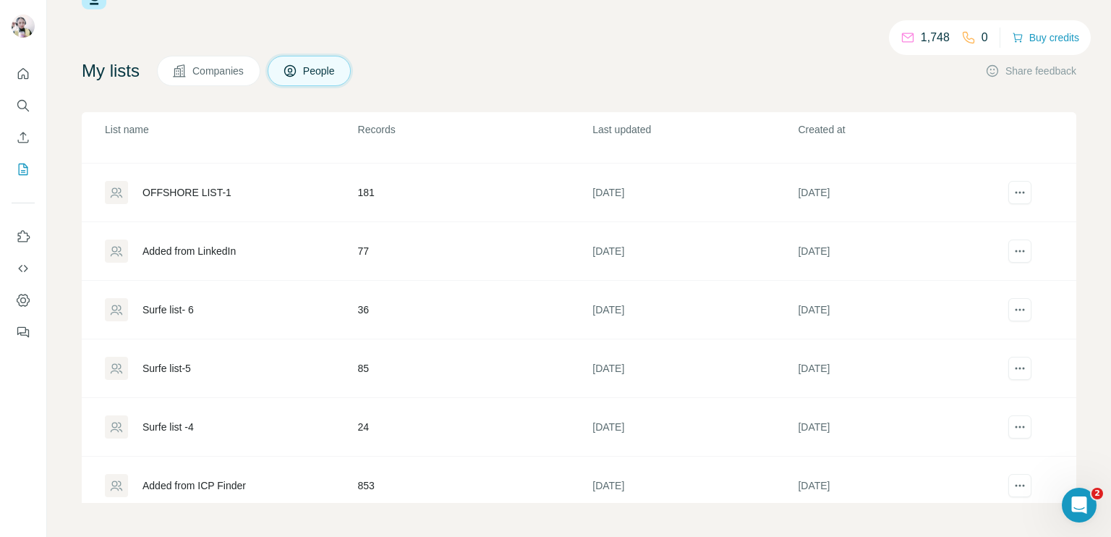
scroll to position [112, 0]
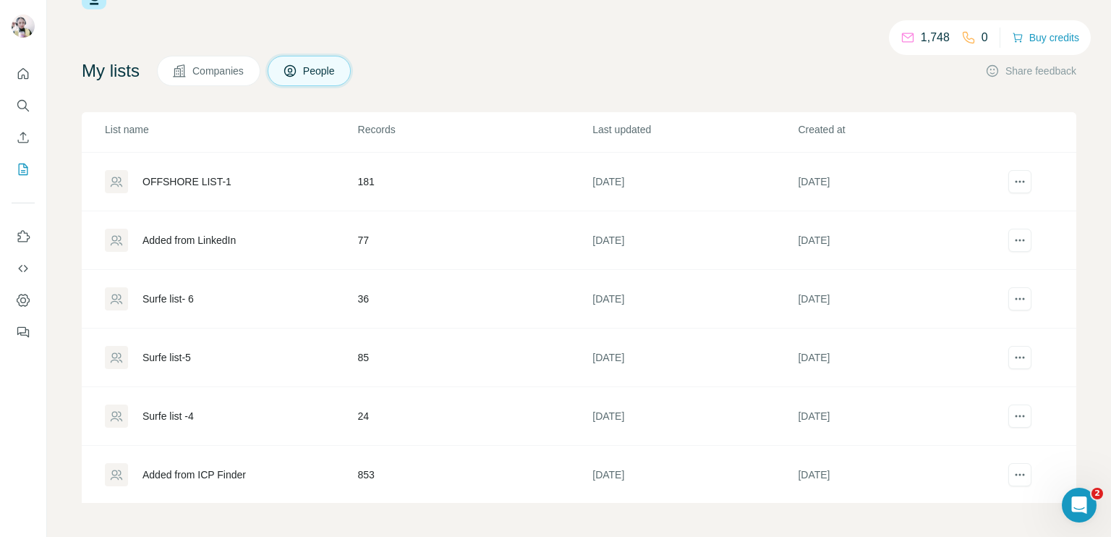
click at [191, 350] on div "Surfe list-5" at bounding box center [167, 357] width 48 height 14
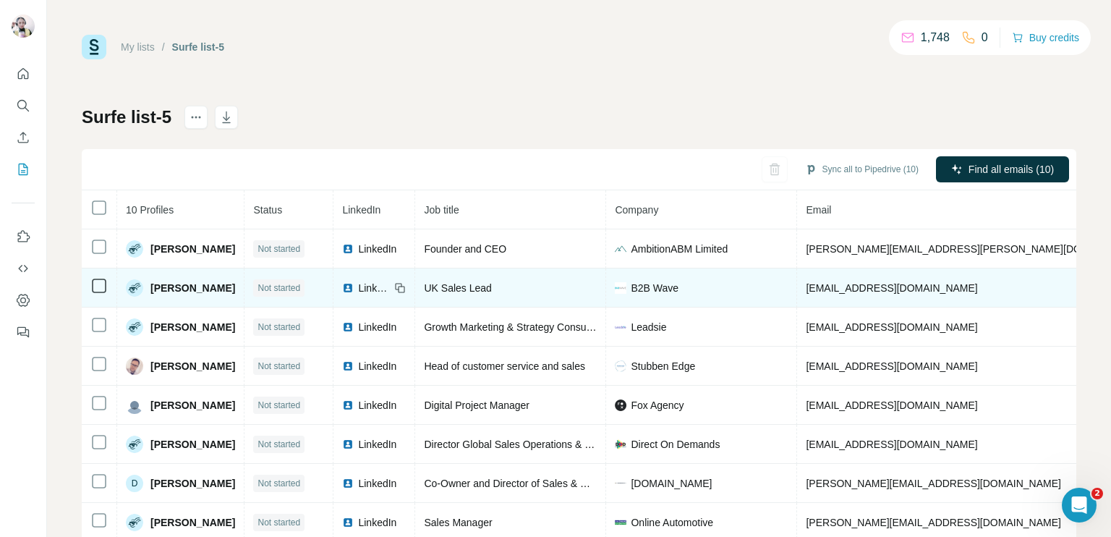
click at [631, 288] on span "B2B Wave" at bounding box center [655, 288] width 48 height 14
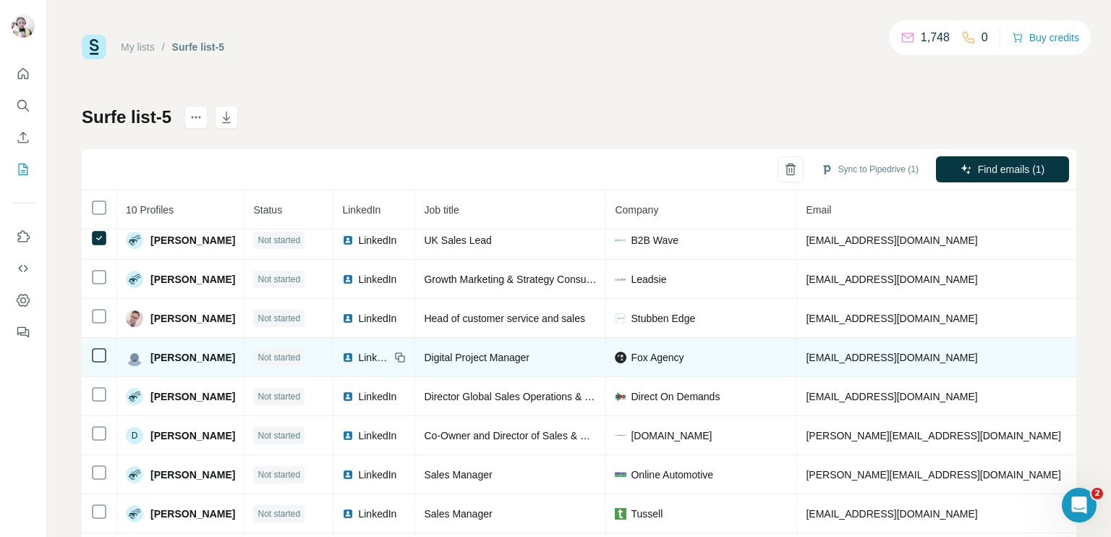
scroll to position [69, 0]
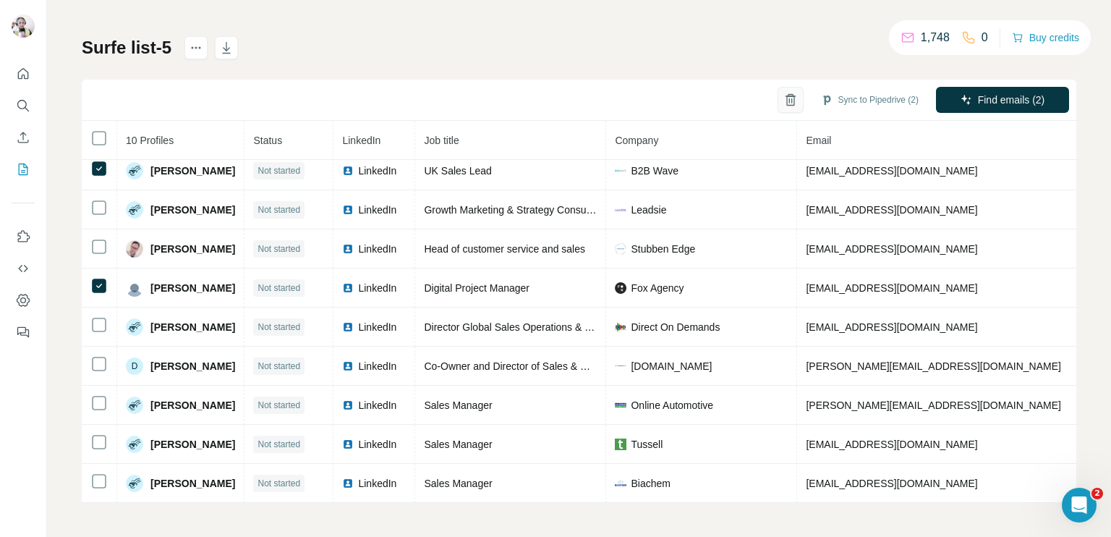
click at [784, 105] on icon "button" at bounding box center [791, 100] width 14 height 14
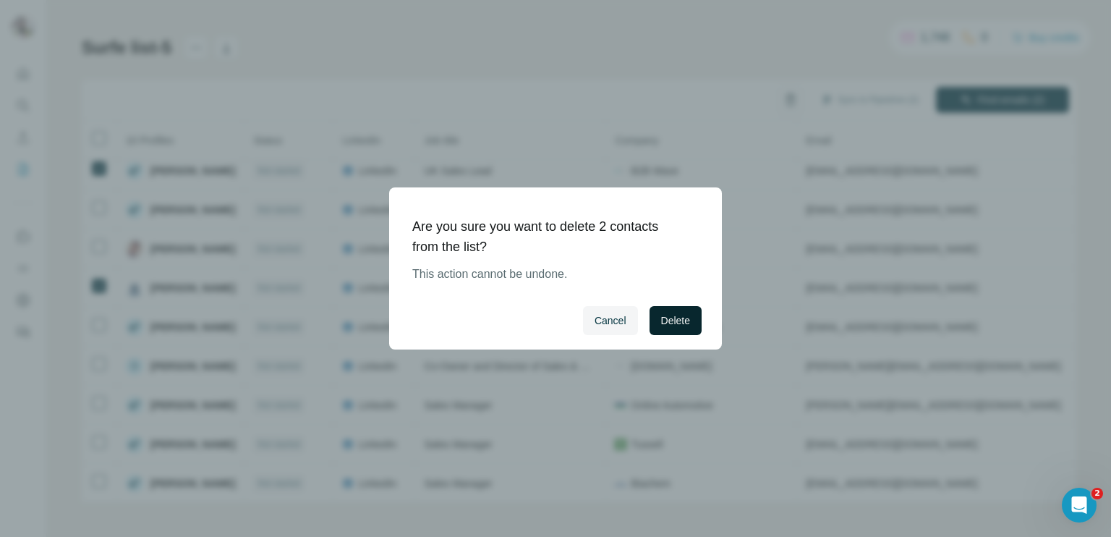
click at [677, 320] on span "Delete" at bounding box center [675, 320] width 29 height 14
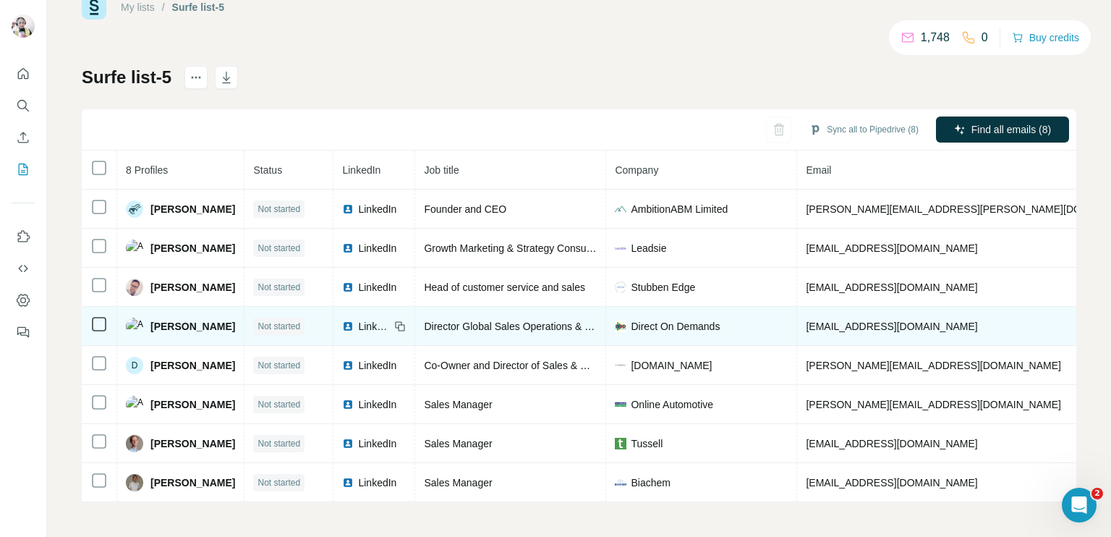
scroll to position [44, 0]
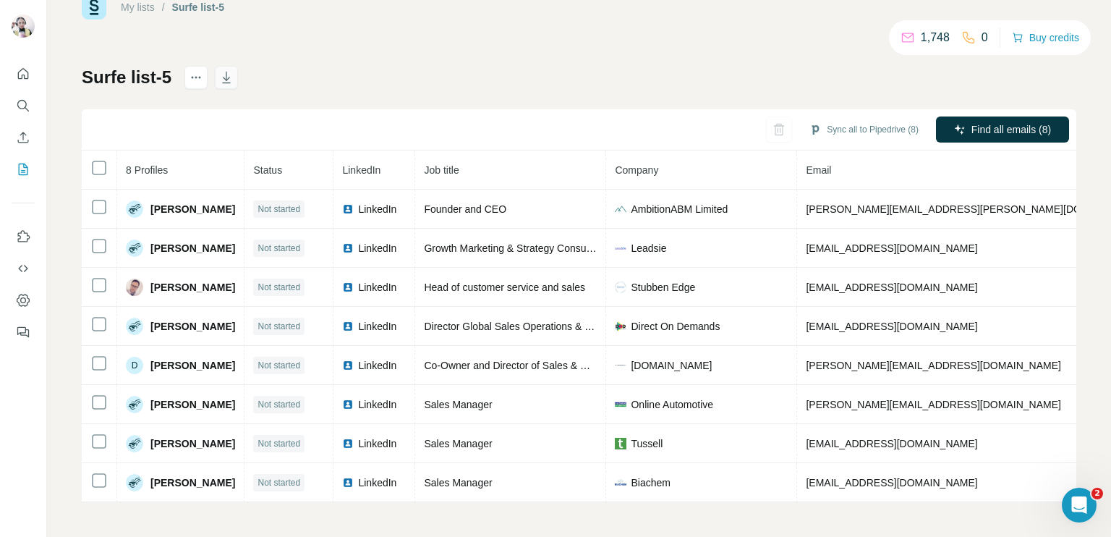
click at [226, 76] on icon "button" at bounding box center [226, 77] width 14 height 14
click at [17, 177] on button "My lists" at bounding box center [23, 169] width 23 height 26
click at [27, 170] on icon "My lists" at bounding box center [23, 170] width 9 height 12
click at [27, 169] on icon "My lists" at bounding box center [23, 170] width 9 height 12
click at [16, 164] on icon "My lists" at bounding box center [23, 169] width 14 height 14
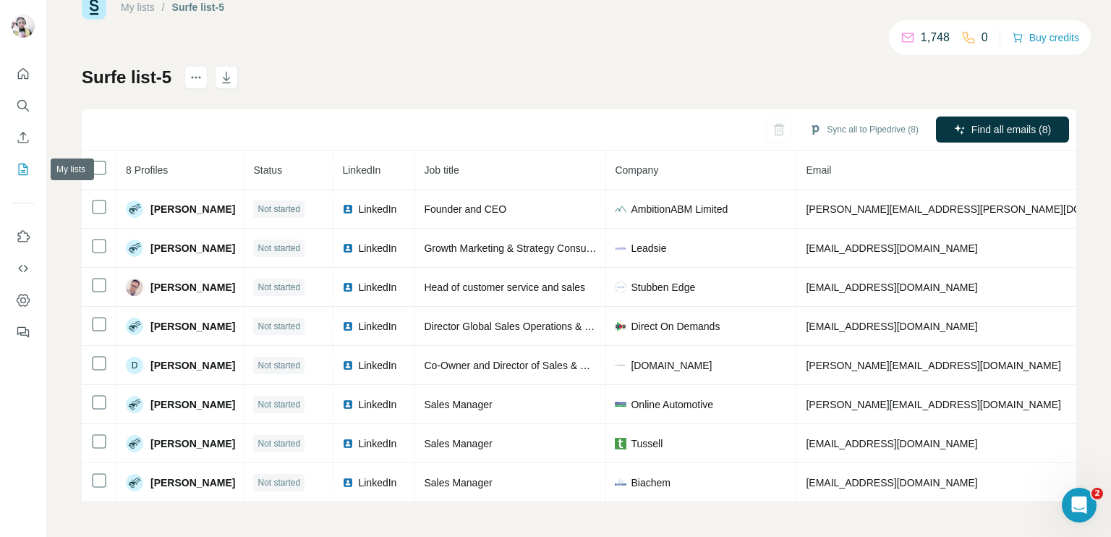
click at [16, 164] on icon "My lists" at bounding box center [23, 169] width 14 height 14
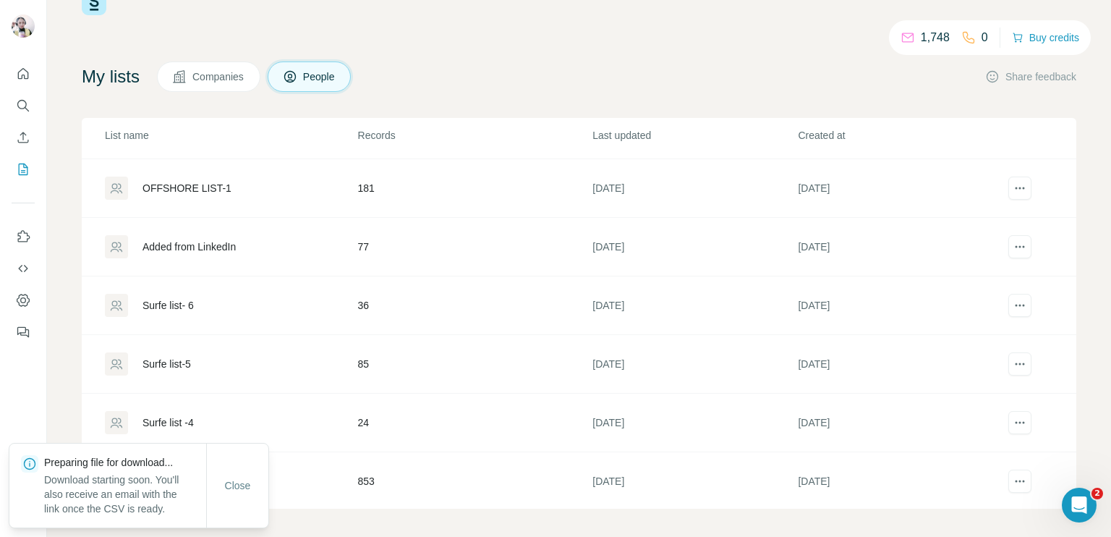
scroll to position [112, 0]
click at [249, 485] on span "Close" at bounding box center [238, 485] width 26 height 14
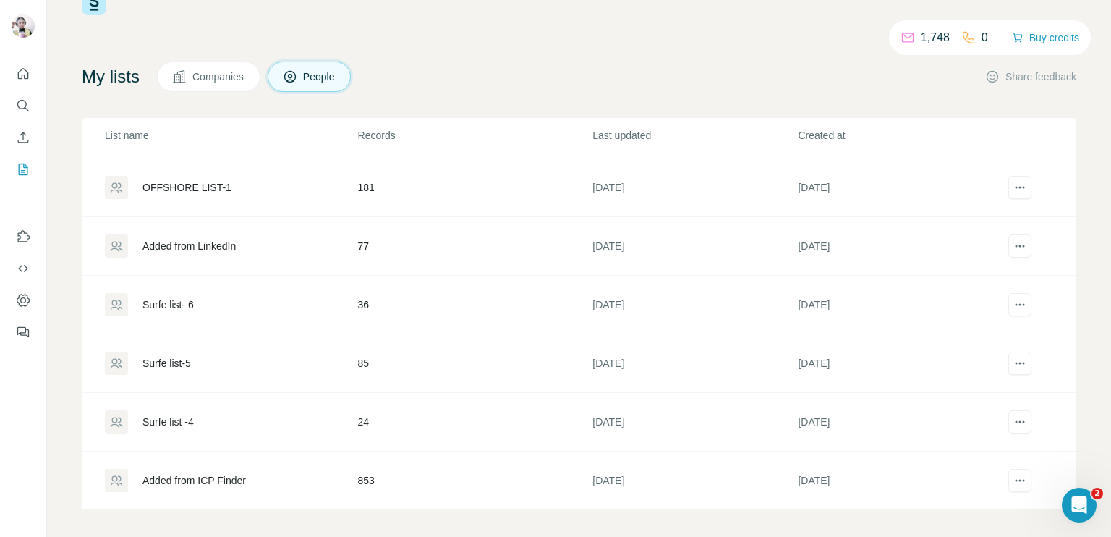
click at [194, 424] on div "Surfe list -4" at bounding box center [168, 422] width 51 height 14
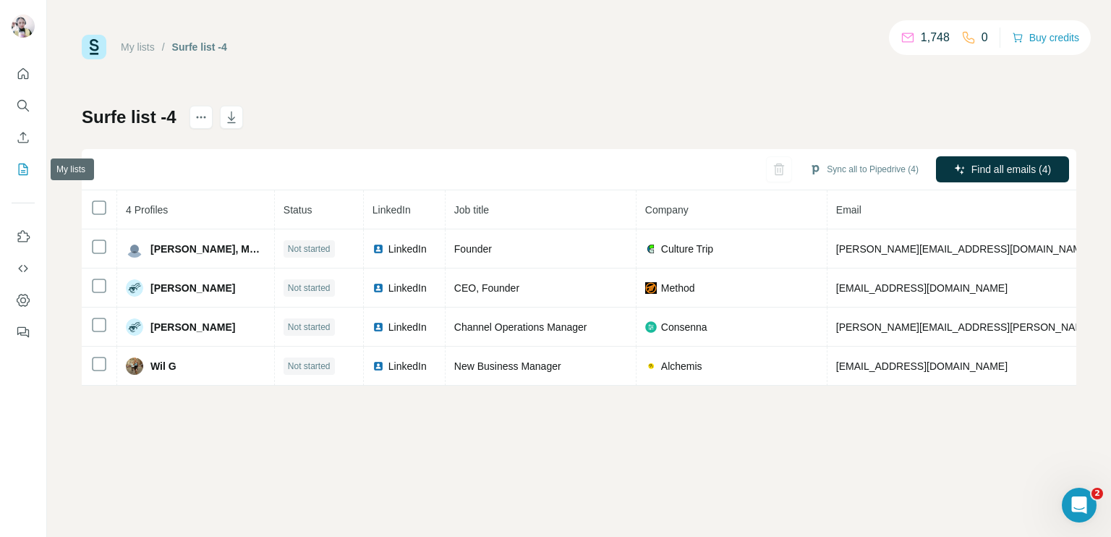
click at [22, 174] on icon "My lists" at bounding box center [23, 169] width 14 height 14
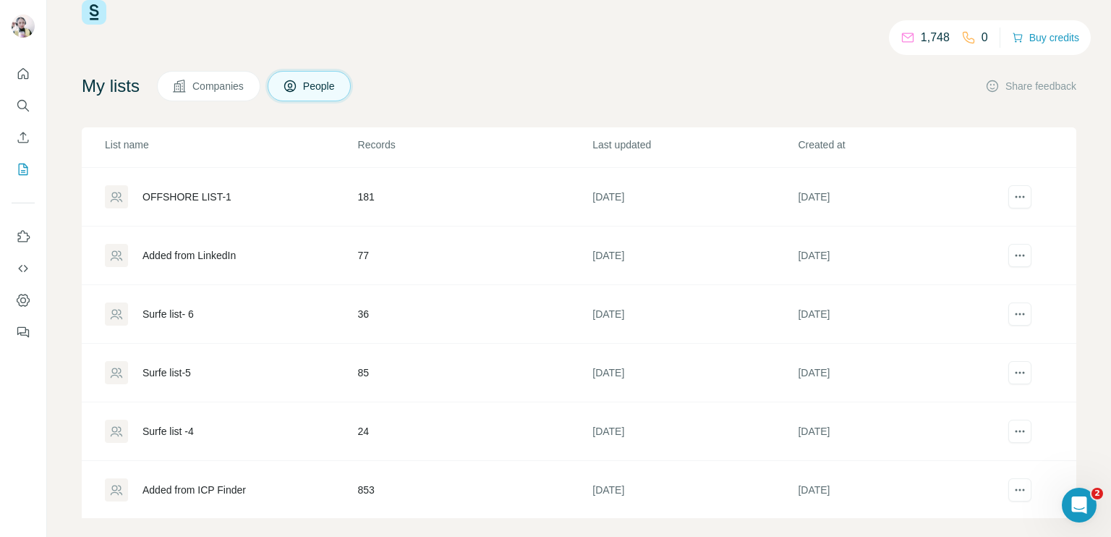
scroll to position [50, 0]
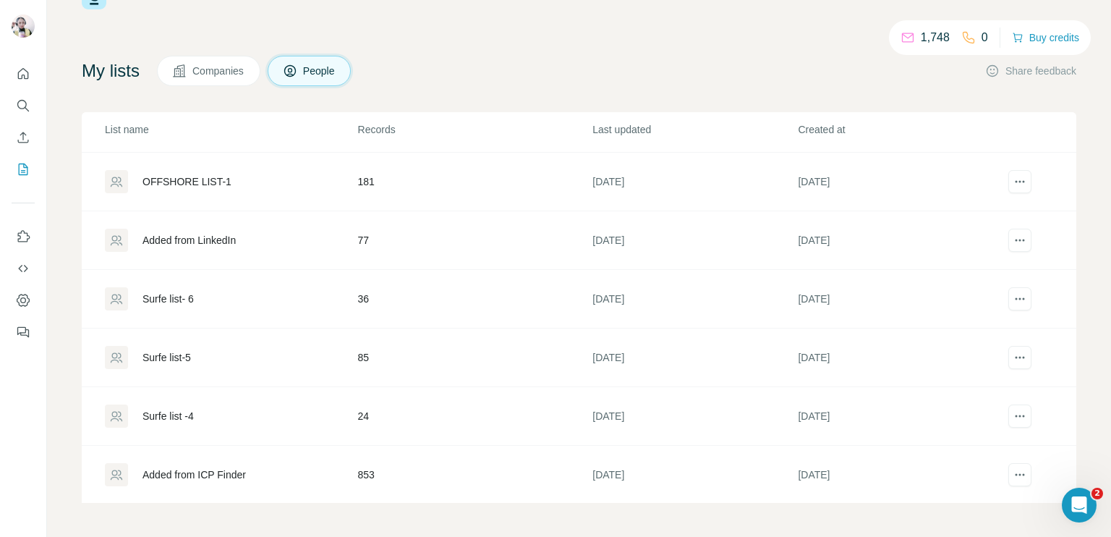
click at [249, 242] on div "Added from LinkedIn" at bounding box center [231, 240] width 252 height 23
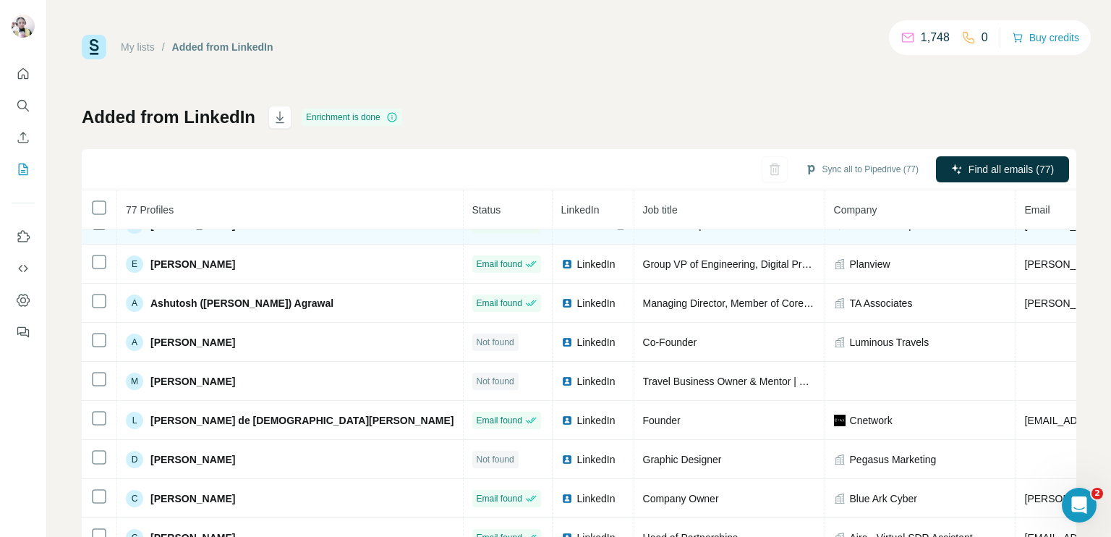
scroll to position [440, 0]
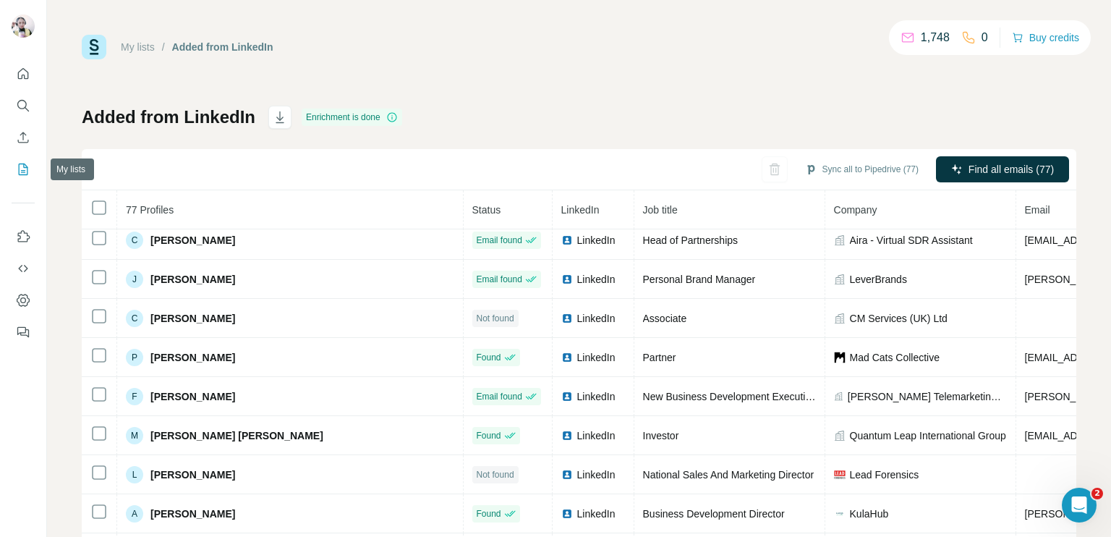
click at [11, 170] on div at bounding box center [23, 198] width 46 height 293
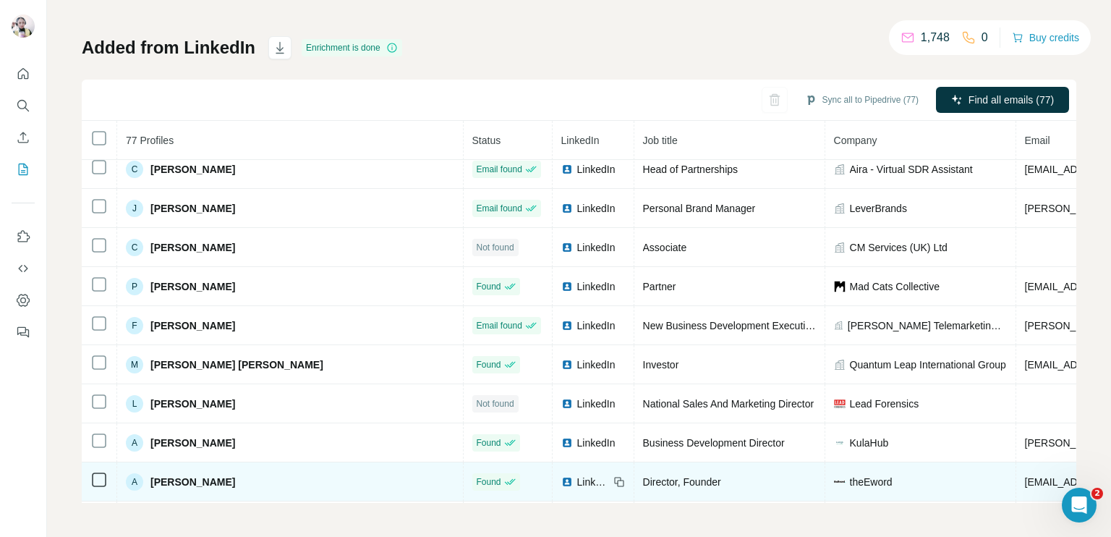
click at [577, 475] on span "LinkedIn" at bounding box center [593, 482] width 32 height 14
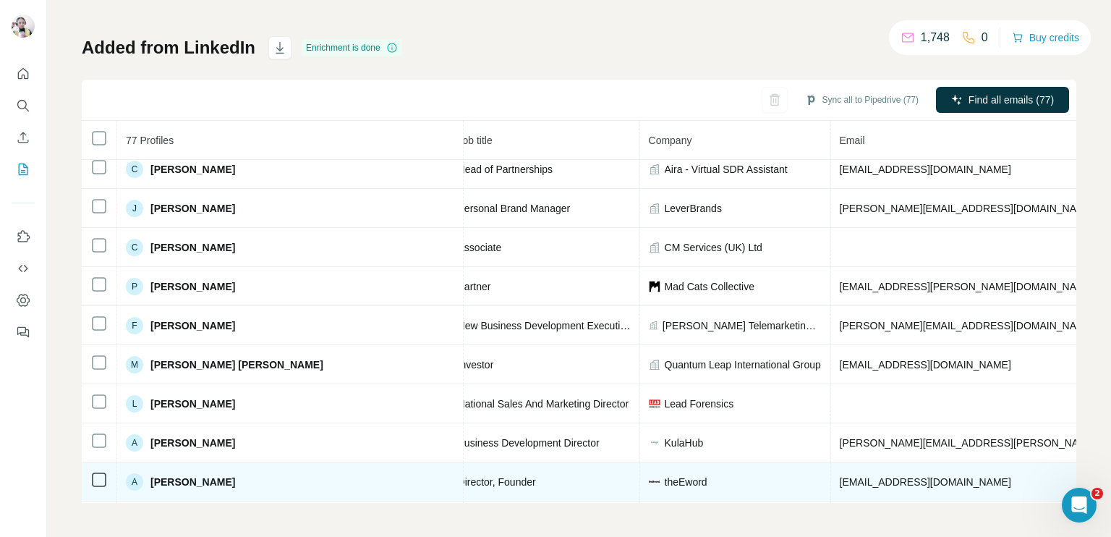
scroll to position [440, 281]
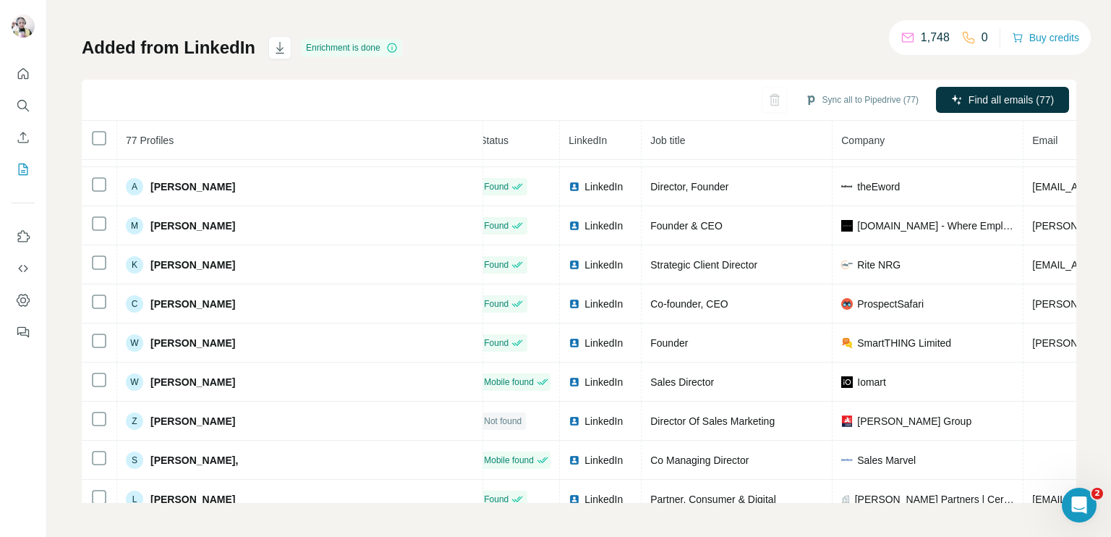
scroll to position [735, 0]
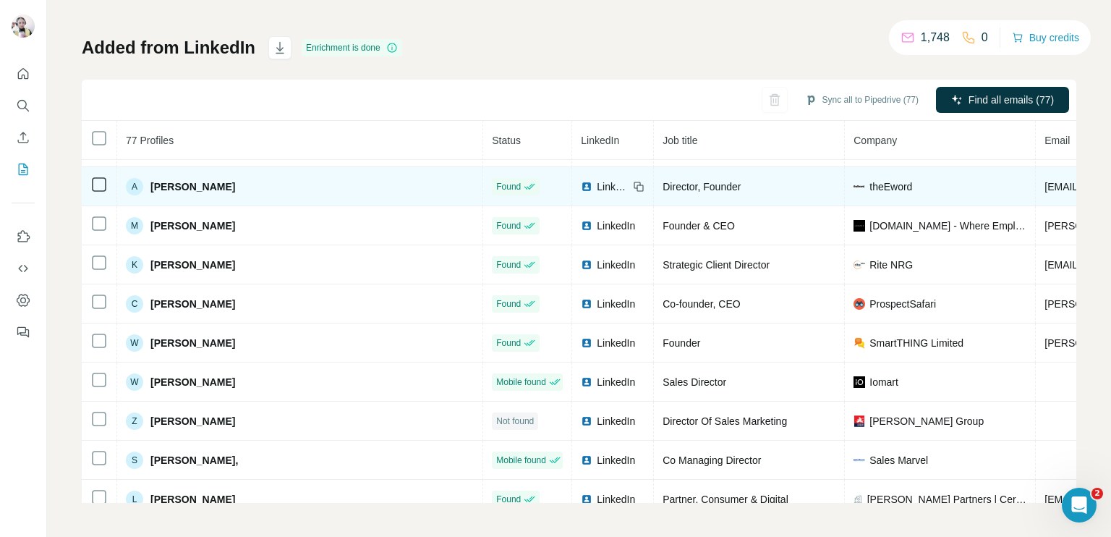
click at [597, 183] on span "LinkedIn" at bounding box center [613, 186] width 32 height 14
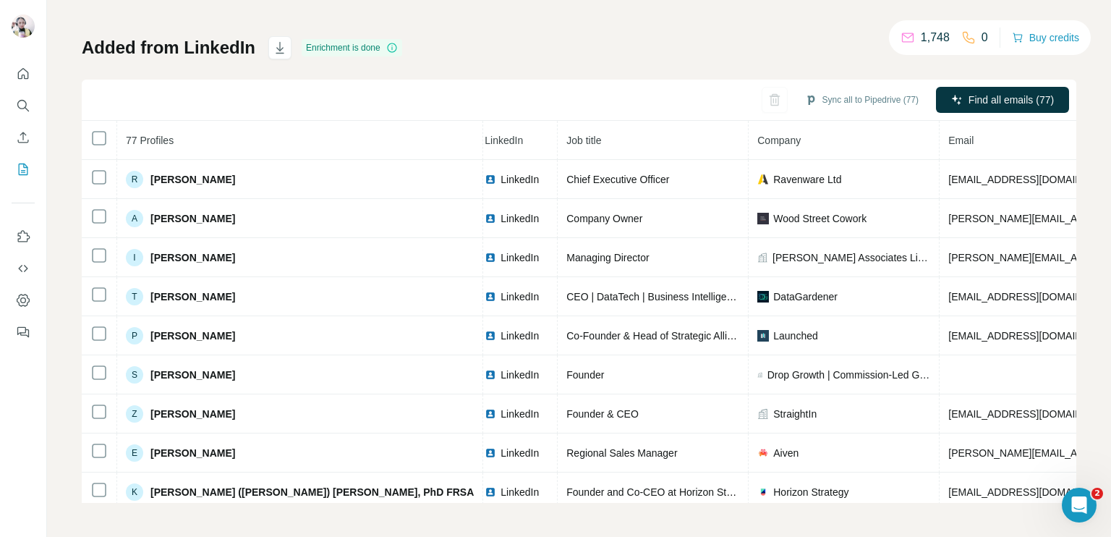
scroll to position [1485, 89]
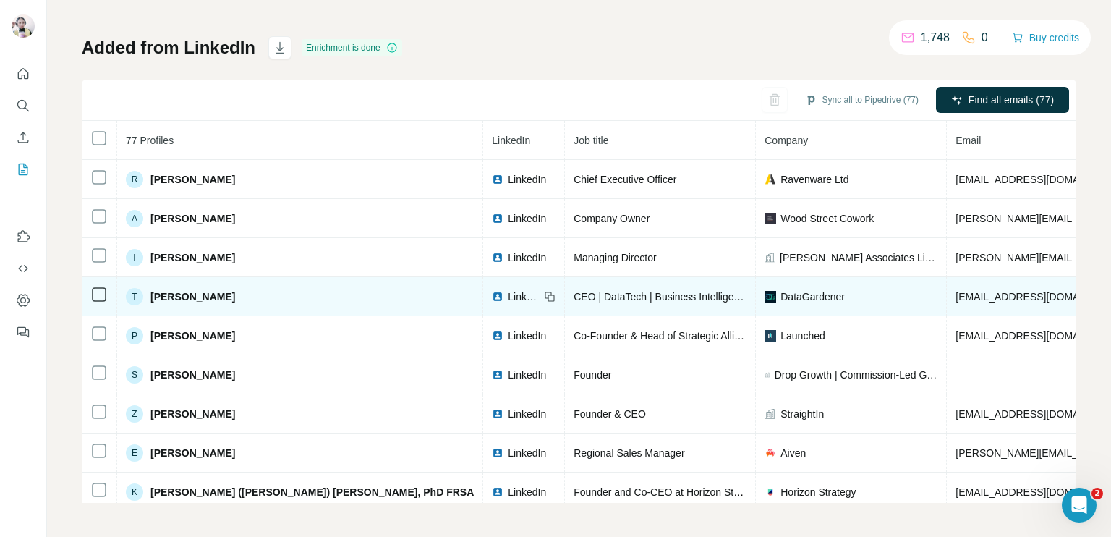
click at [508, 289] on span "LinkedIn" at bounding box center [524, 296] width 32 height 14
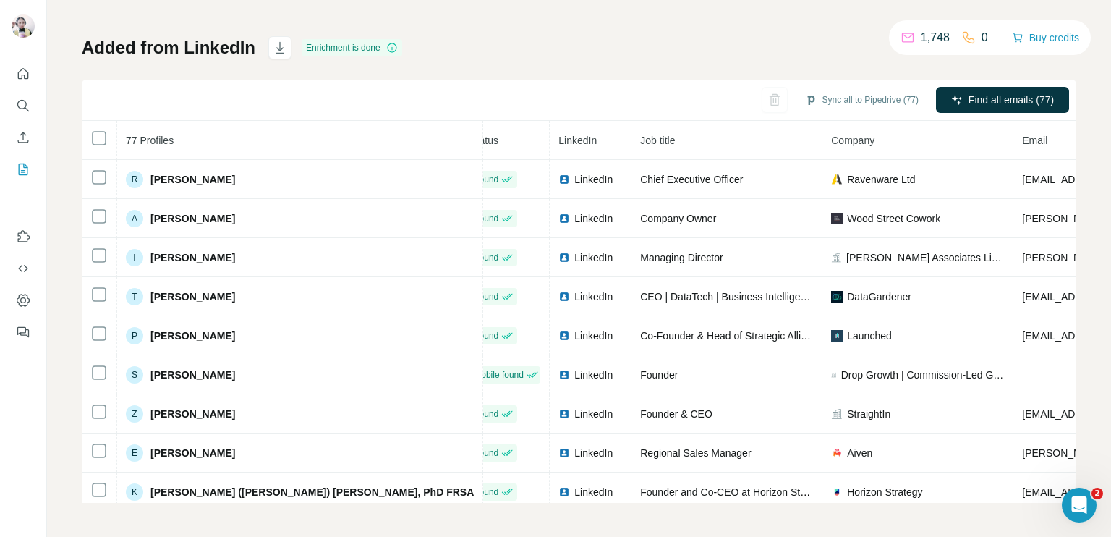
scroll to position [1485, 0]
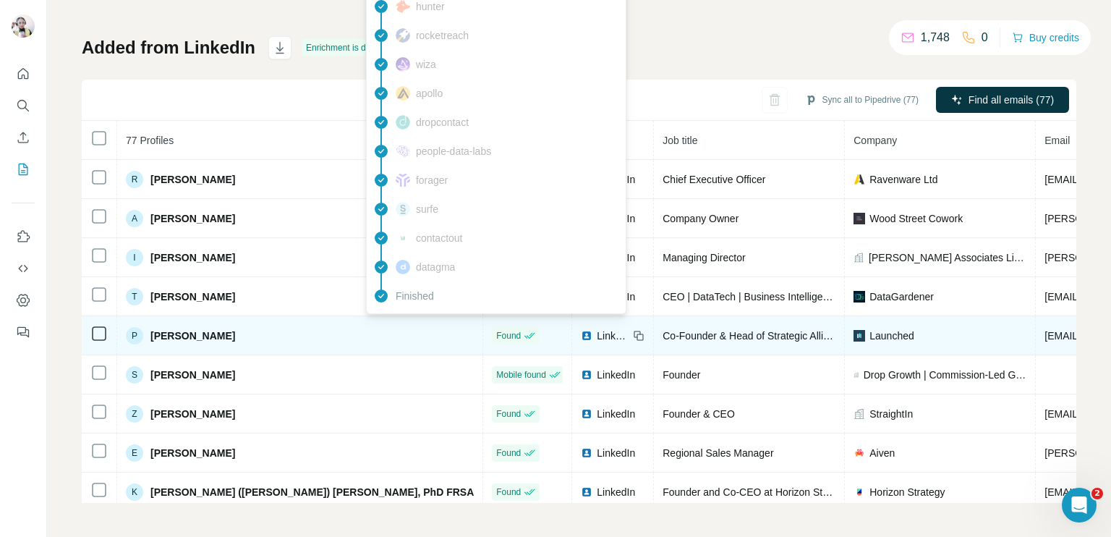
click at [496, 329] on span "Found" at bounding box center [508, 335] width 25 height 13
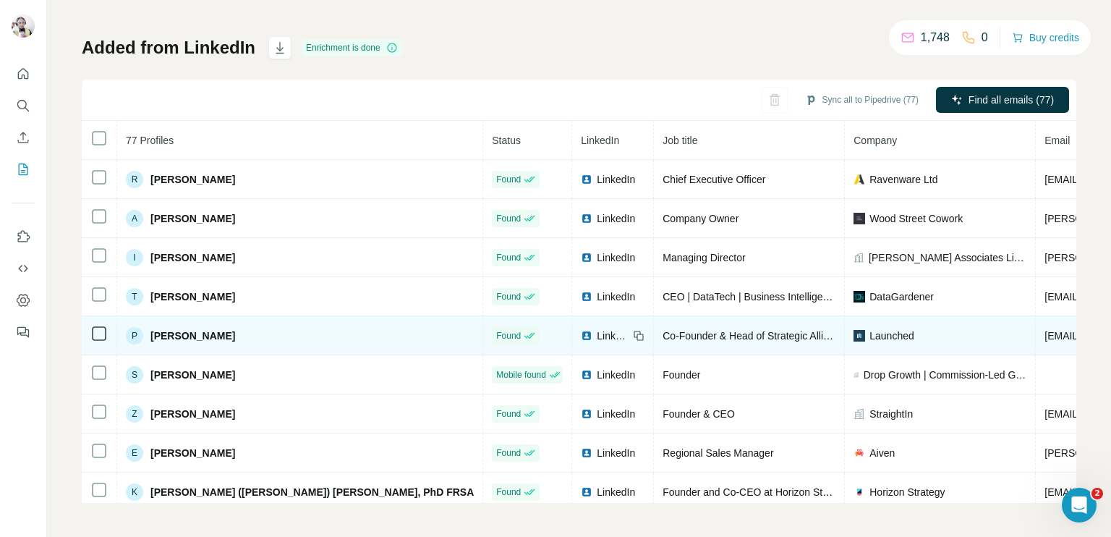
click at [597, 329] on span "LinkedIn" at bounding box center [613, 336] width 32 height 14
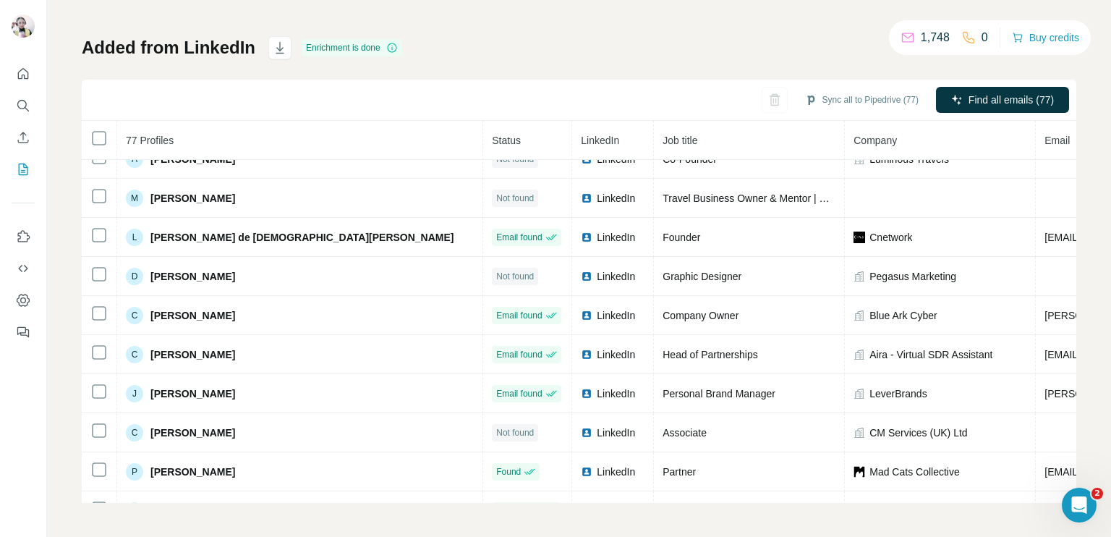
scroll to position [0, 0]
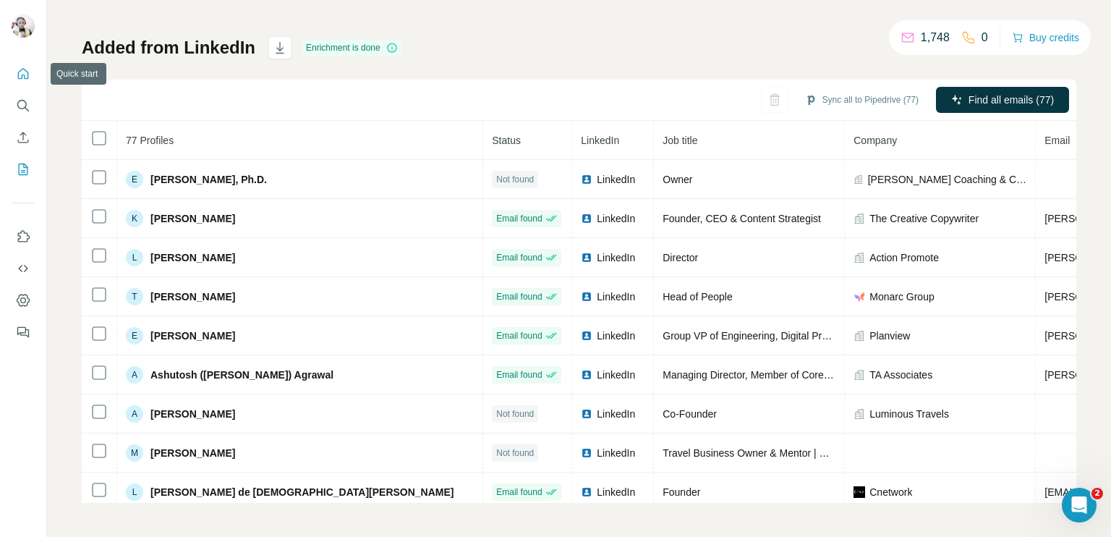
click at [17, 75] on icon "Quick start" at bounding box center [23, 74] width 14 height 14
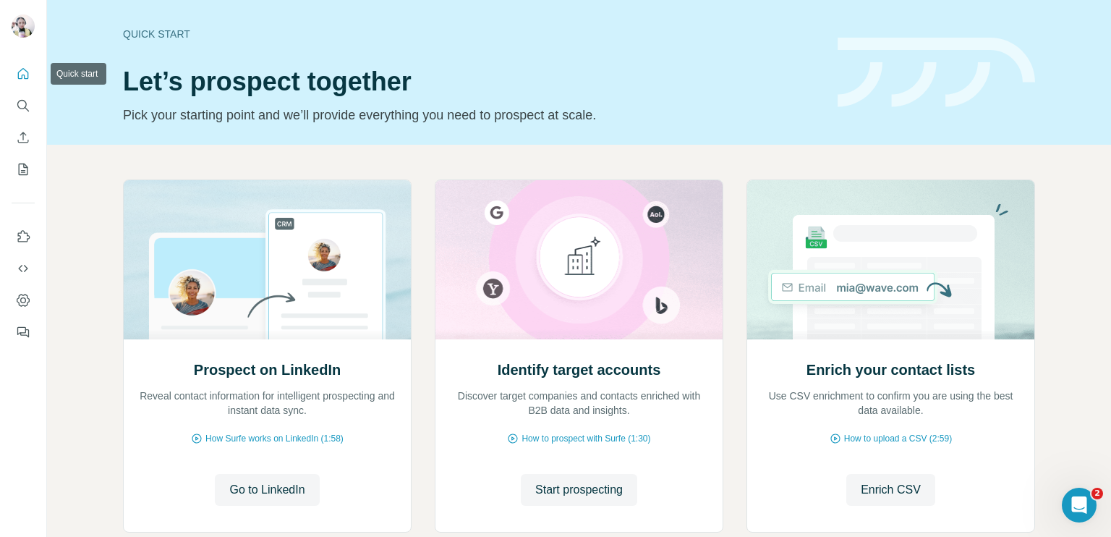
click at [16, 71] on icon "Quick start" at bounding box center [23, 74] width 14 height 14
click at [20, 75] on icon "Quick start" at bounding box center [23, 74] width 14 height 14
click at [24, 170] on icon "My lists" at bounding box center [24, 168] width 7 height 9
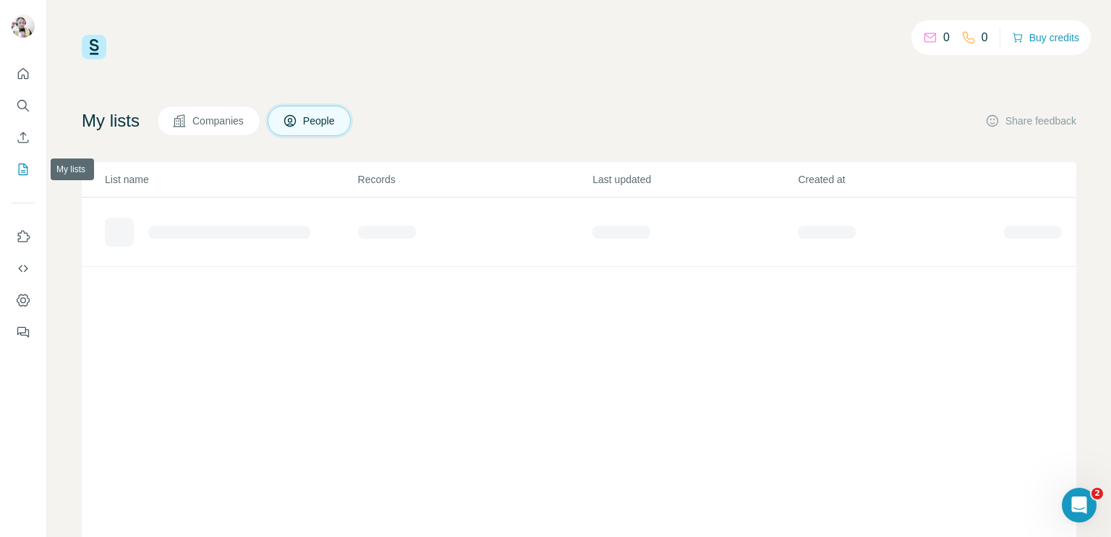
click at [24, 170] on icon "My lists" at bounding box center [24, 168] width 7 height 9
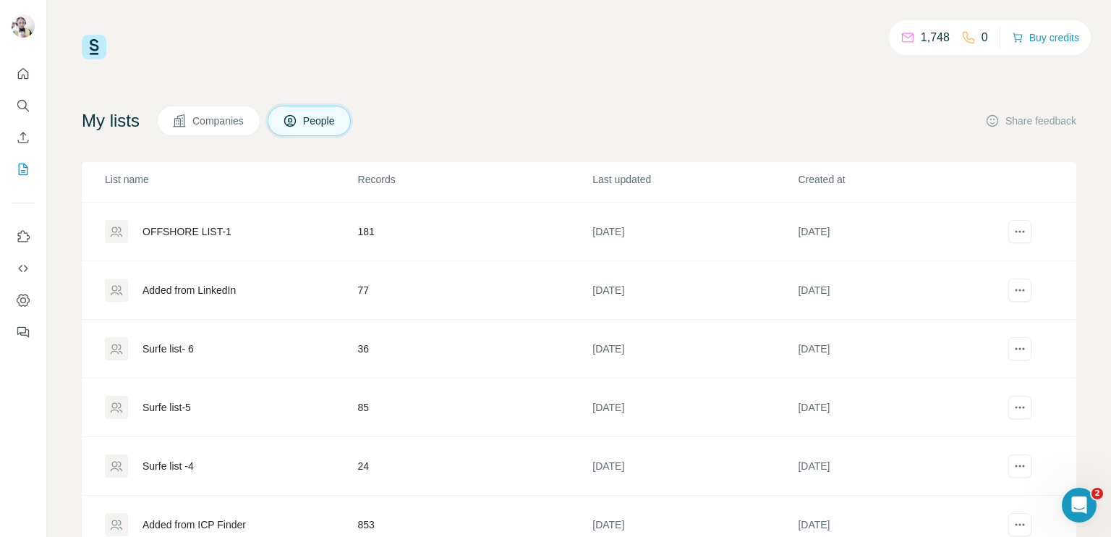
scroll to position [50, 0]
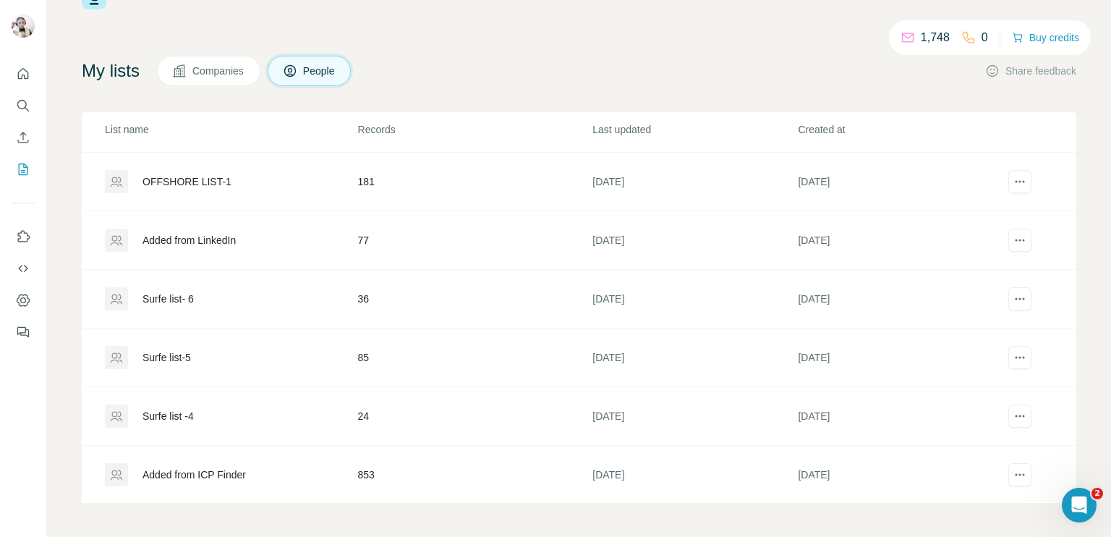
click at [385, 297] on td "36" at bounding box center [474, 299] width 235 height 59
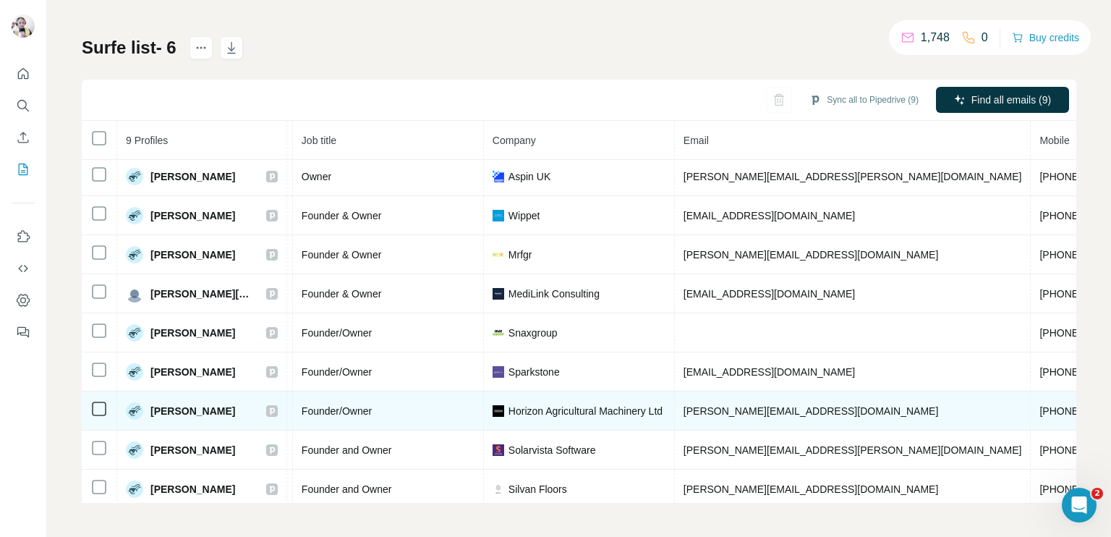
scroll to position [0, 165]
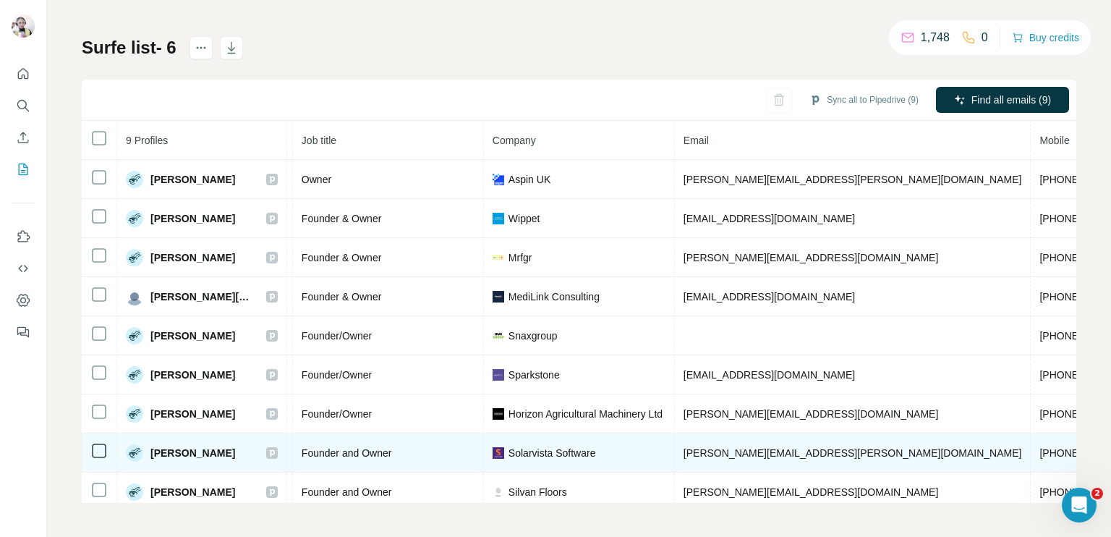
click at [1040, 449] on span "[PHONE_NUMBER]" at bounding box center [1085, 453] width 91 height 12
copy span "[PHONE_NUMBER]"
